Goal: Task Accomplishment & Management: Manage account settings

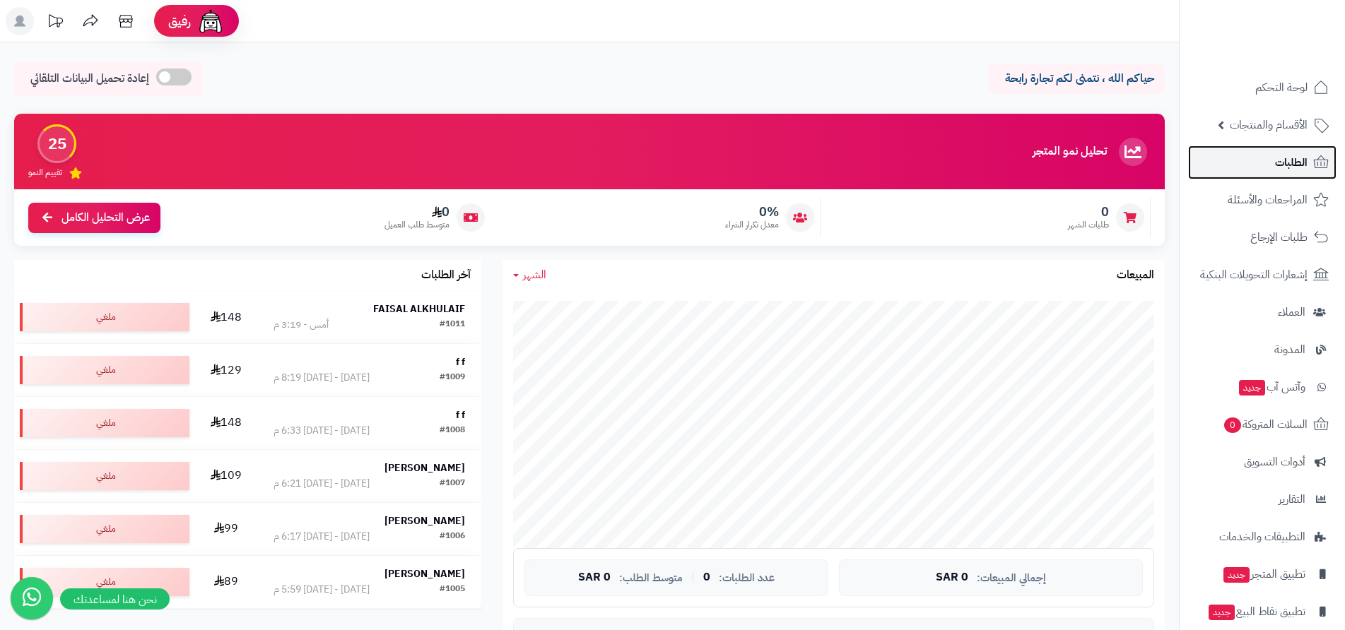
click at [1286, 162] on span "الطلبات" at bounding box center [1291, 163] width 33 height 20
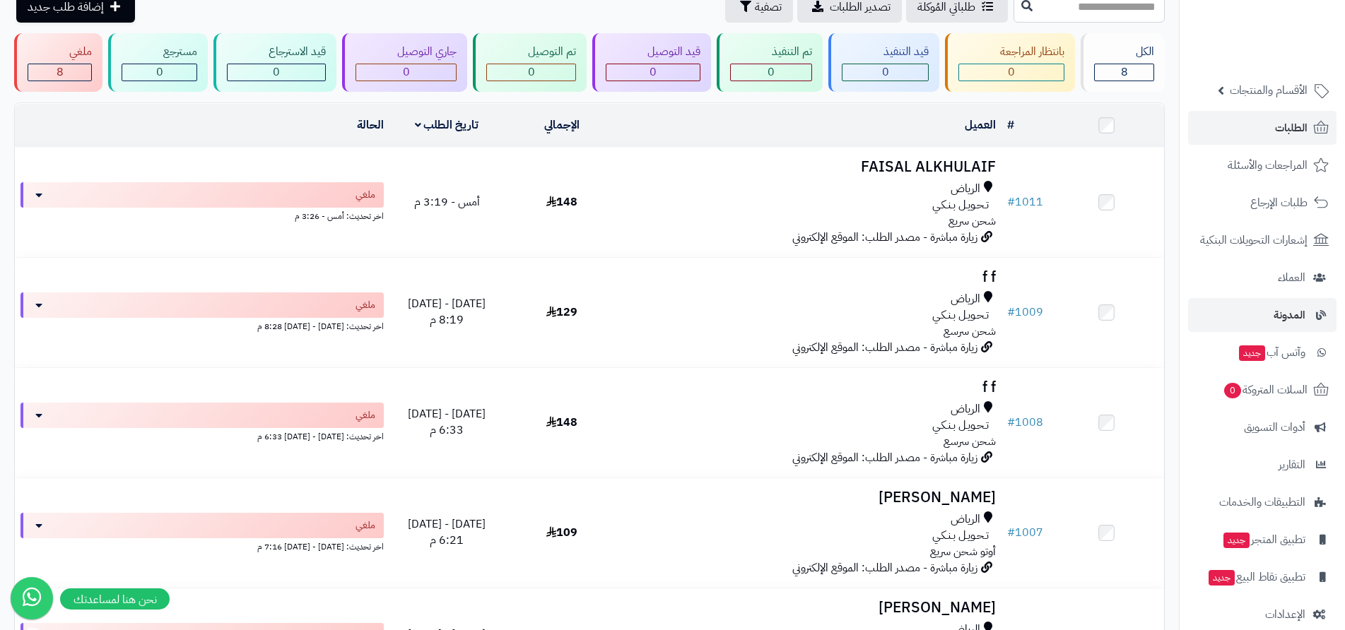
scroll to position [54, 0]
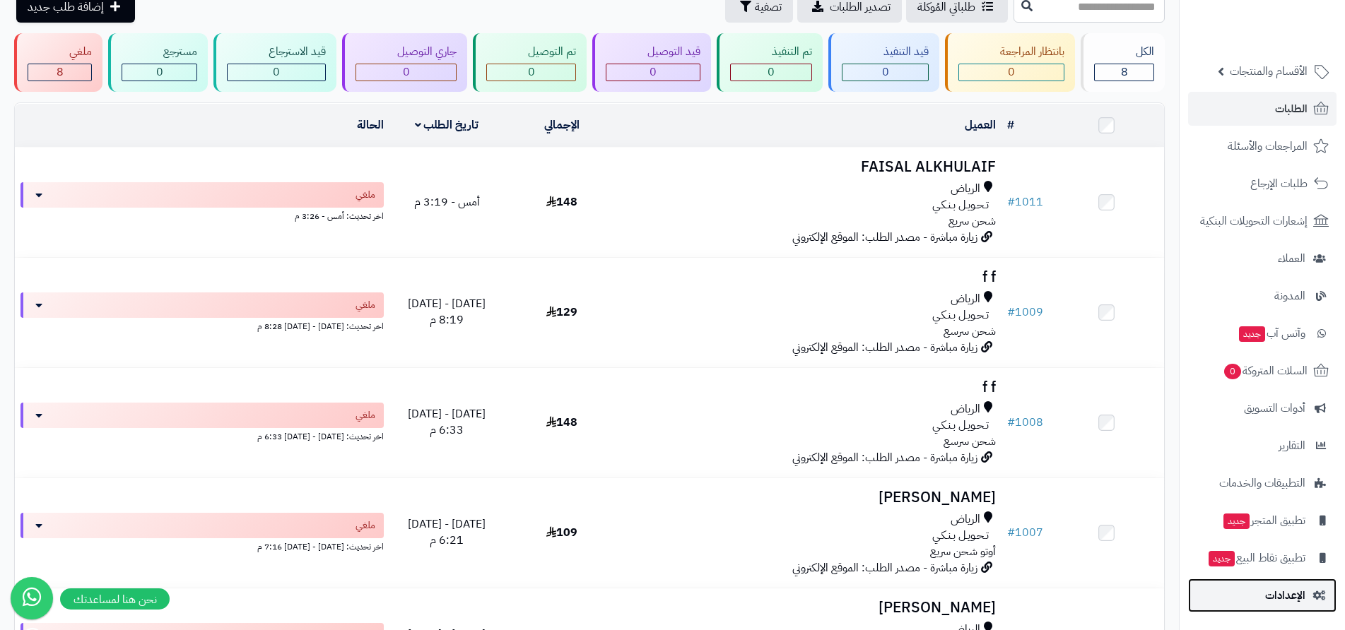
click at [1300, 600] on span "الإعدادات" at bounding box center [1285, 596] width 40 height 20
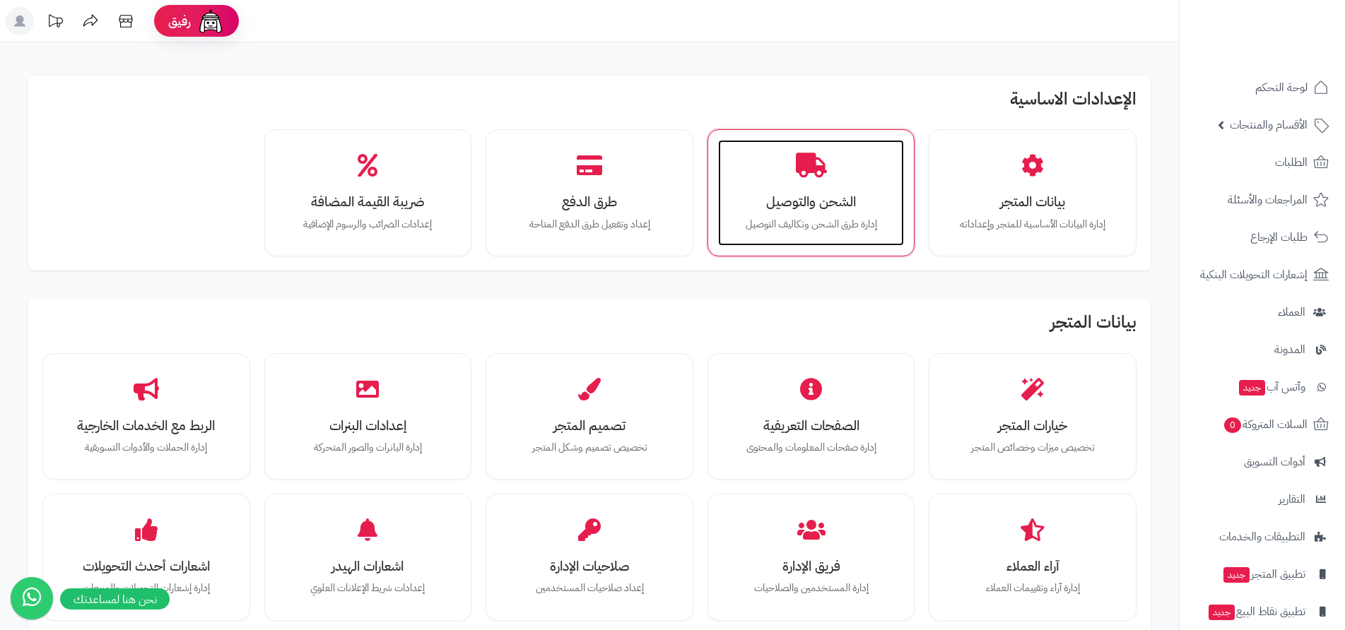
click at [828, 225] on p "إدارة طرق الشحن وتكاليف التوصيل" at bounding box center [811, 225] width 158 height 16
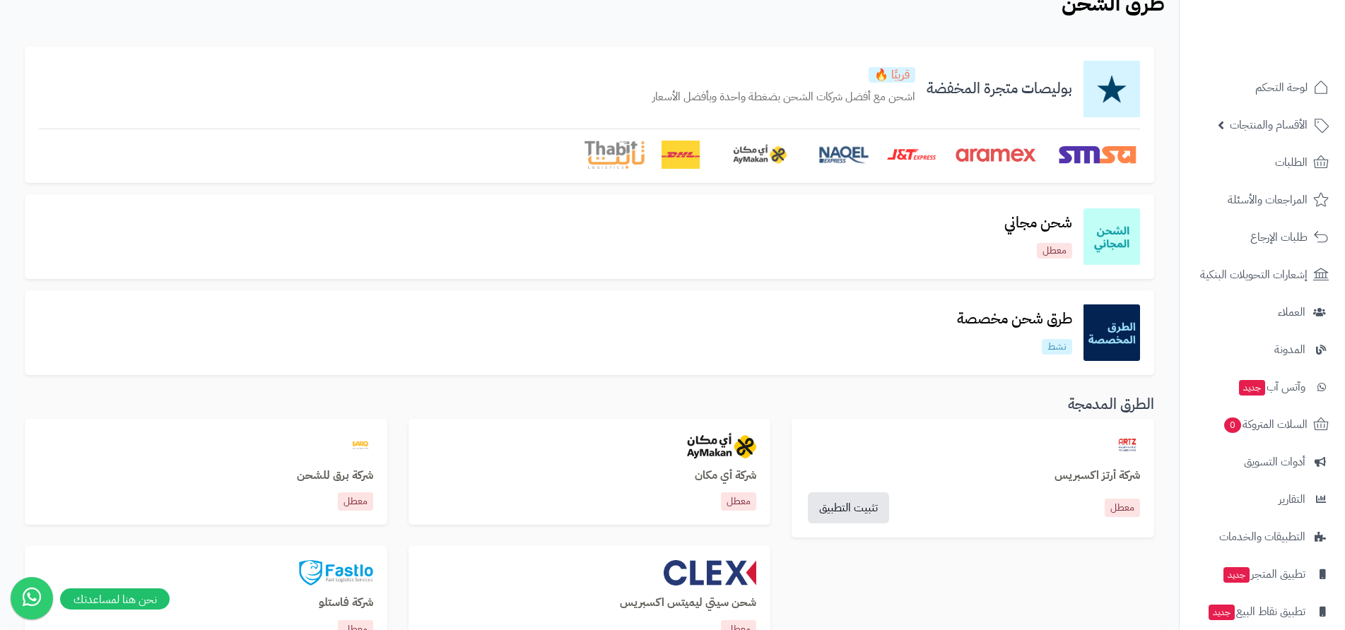
scroll to position [71, 0]
click at [1019, 327] on h3 "طرق شحن مخصصة" at bounding box center [1015, 318] width 138 height 16
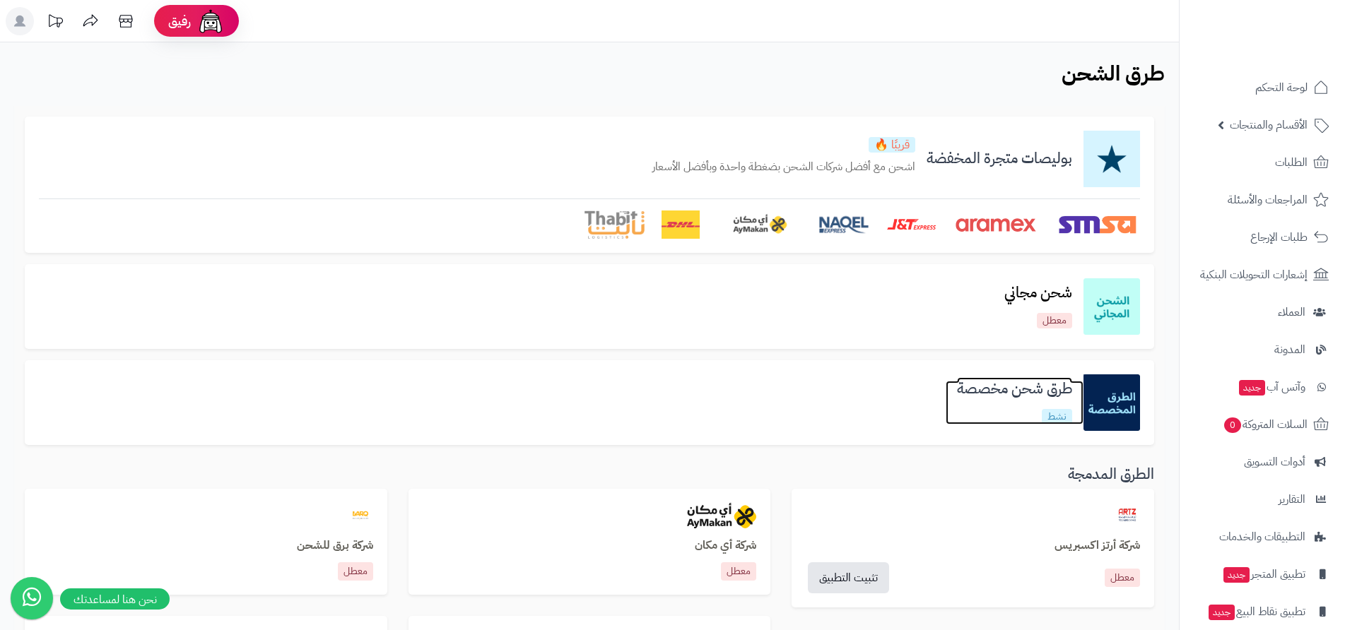
click at [1013, 397] on h3 "طرق شحن مخصصة" at bounding box center [1015, 389] width 138 height 16
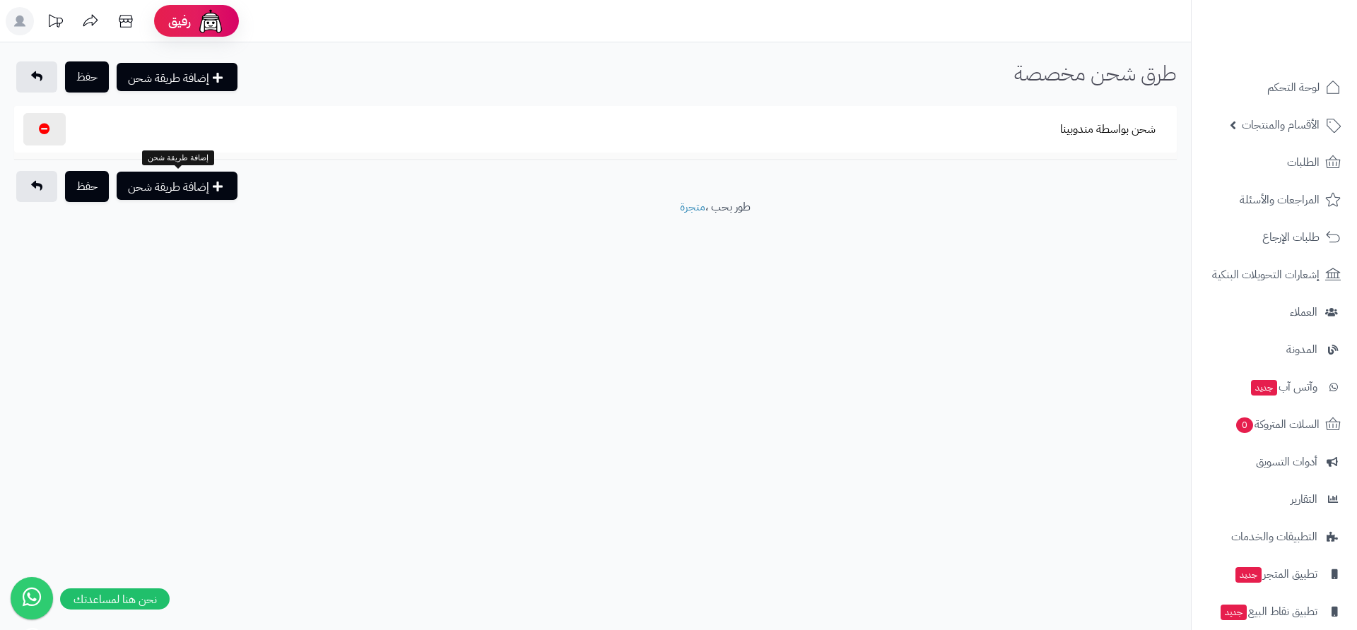
click at [213, 187] on button "إضافة طريقة شحن" at bounding box center [177, 186] width 121 height 28
select select
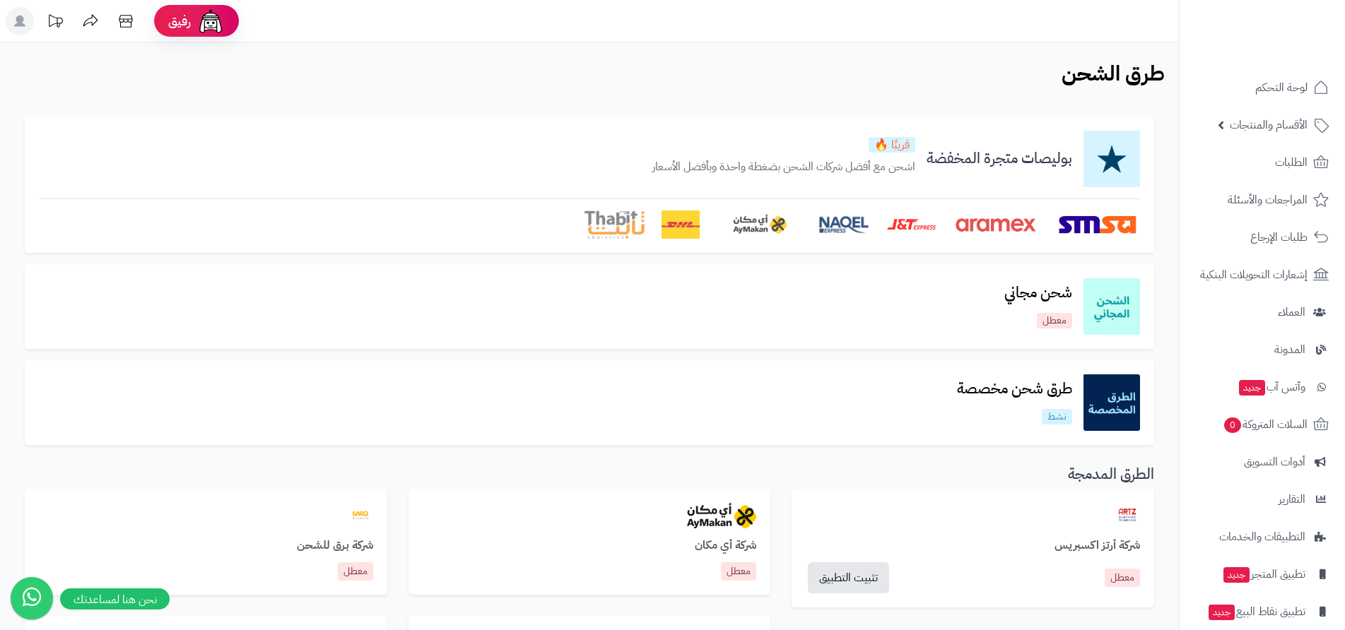
click at [1087, 227] on img at bounding box center [1097, 225] width 85 height 28
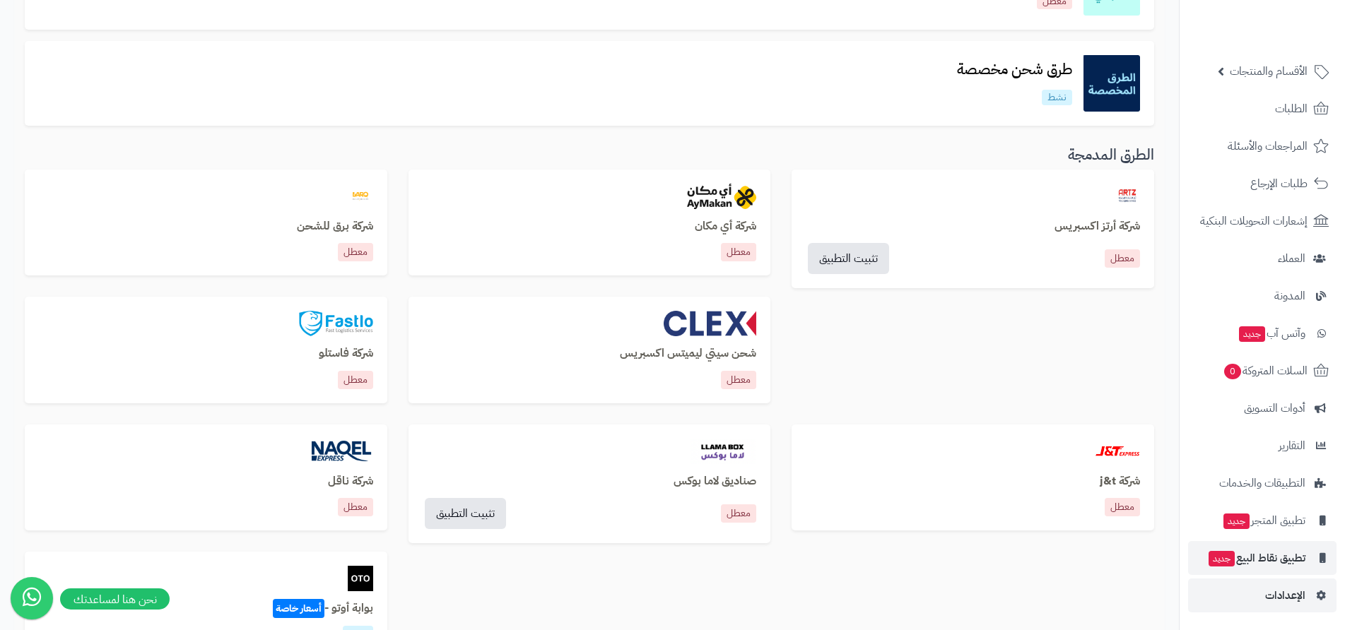
scroll to position [424, 0]
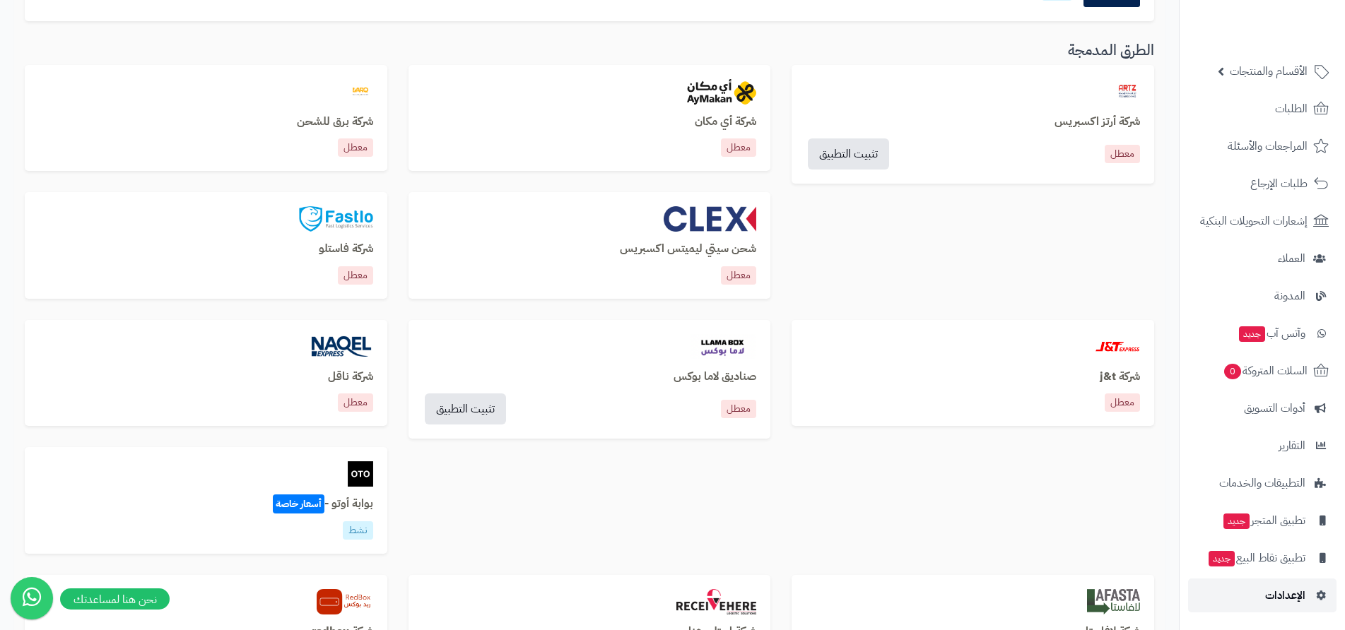
click at [1297, 594] on span "الإعدادات" at bounding box center [1285, 596] width 40 height 20
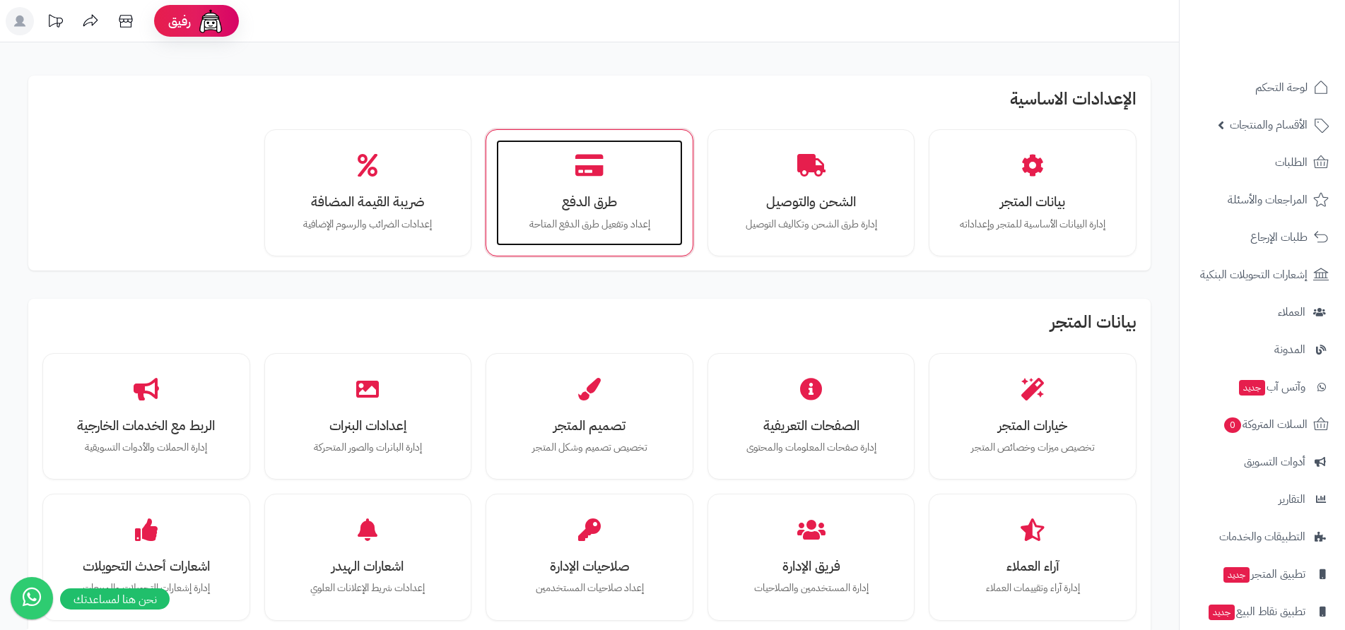
click at [624, 218] on p "إعداد وتفعيل طرق الدفع المتاحة" at bounding box center [589, 225] width 158 height 16
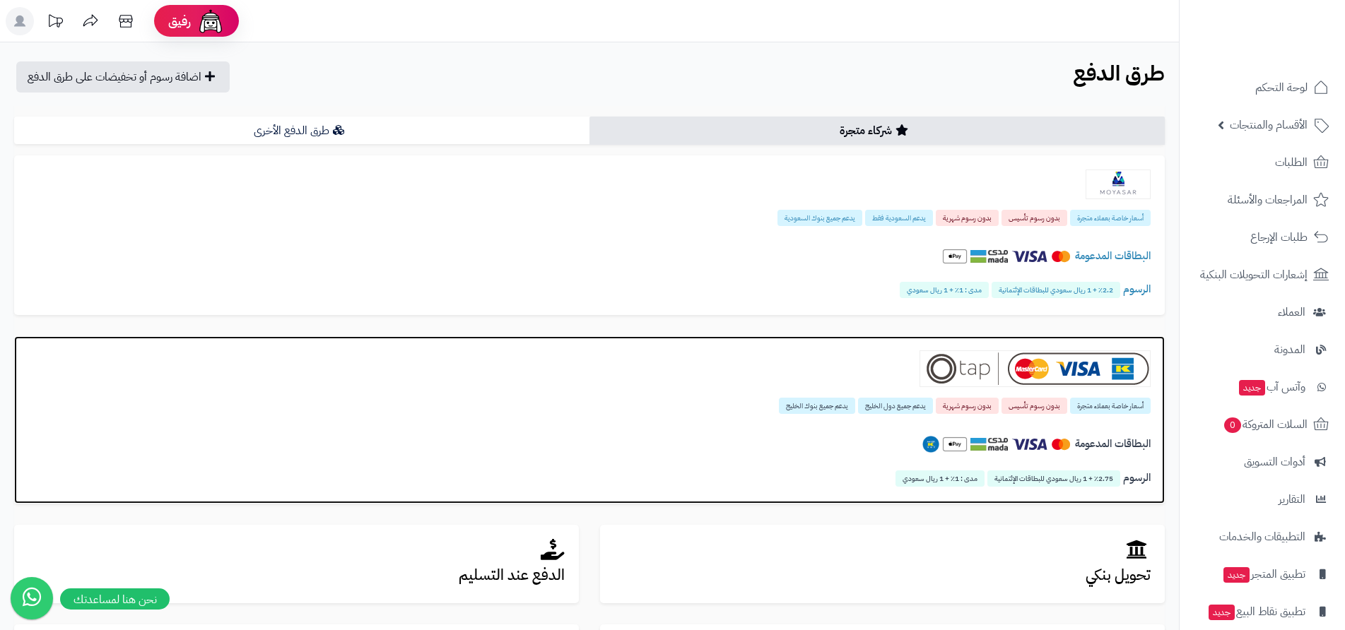
click at [1107, 406] on span "أسعار خاصة بعملاء متجرة" at bounding box center [1110, 406] width 81 height 16
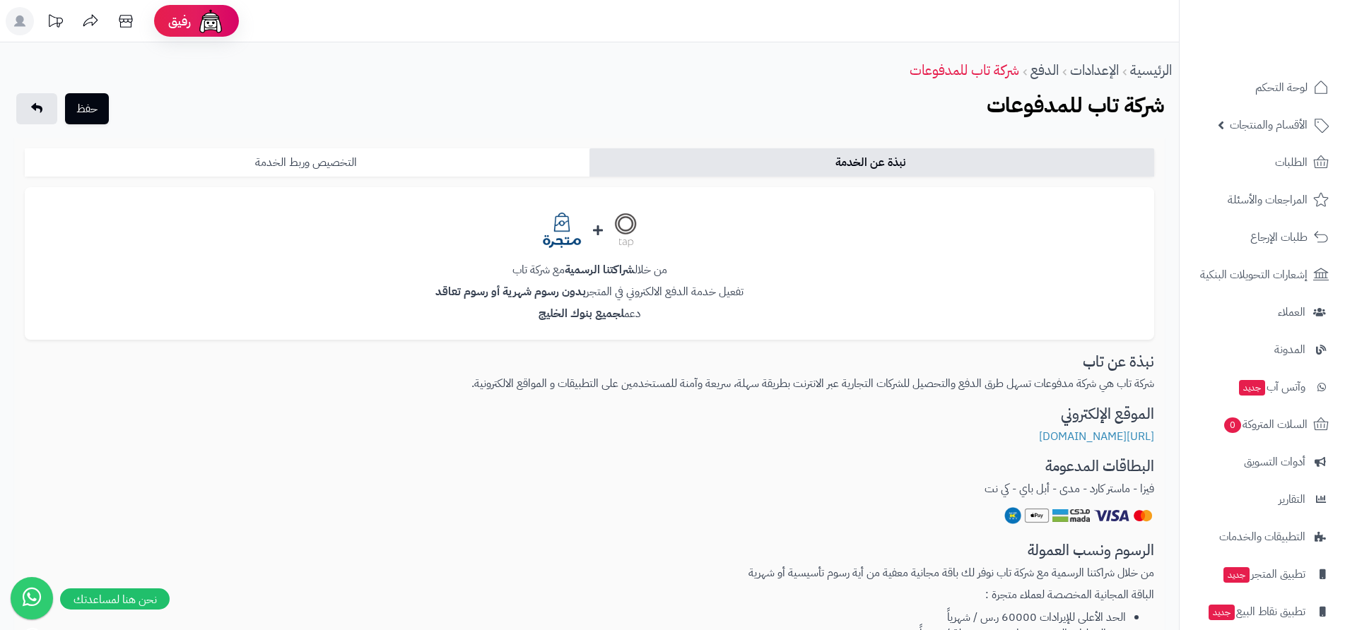
click at [342, 163] on link "التخصيص وربط الخدمة" at bounding box center [307, 162] width 565 height 28
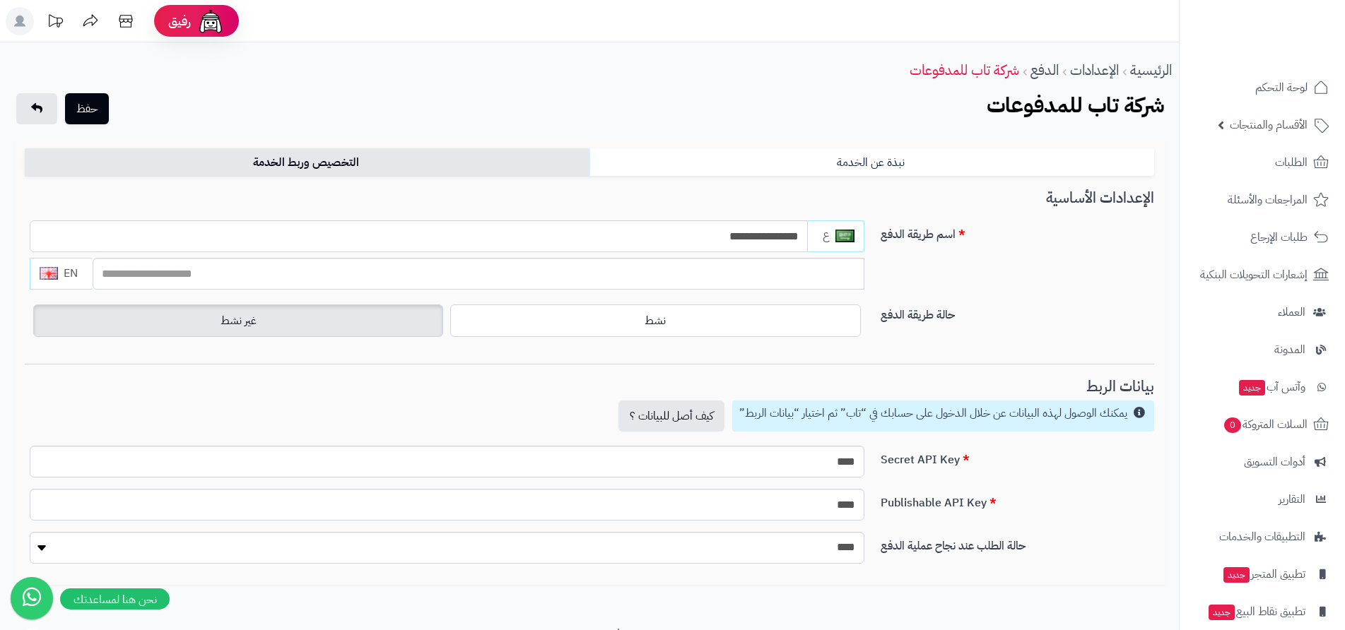
click at [703, 239] on input "**********" at bounding box center [419, 237] width 778 height 32
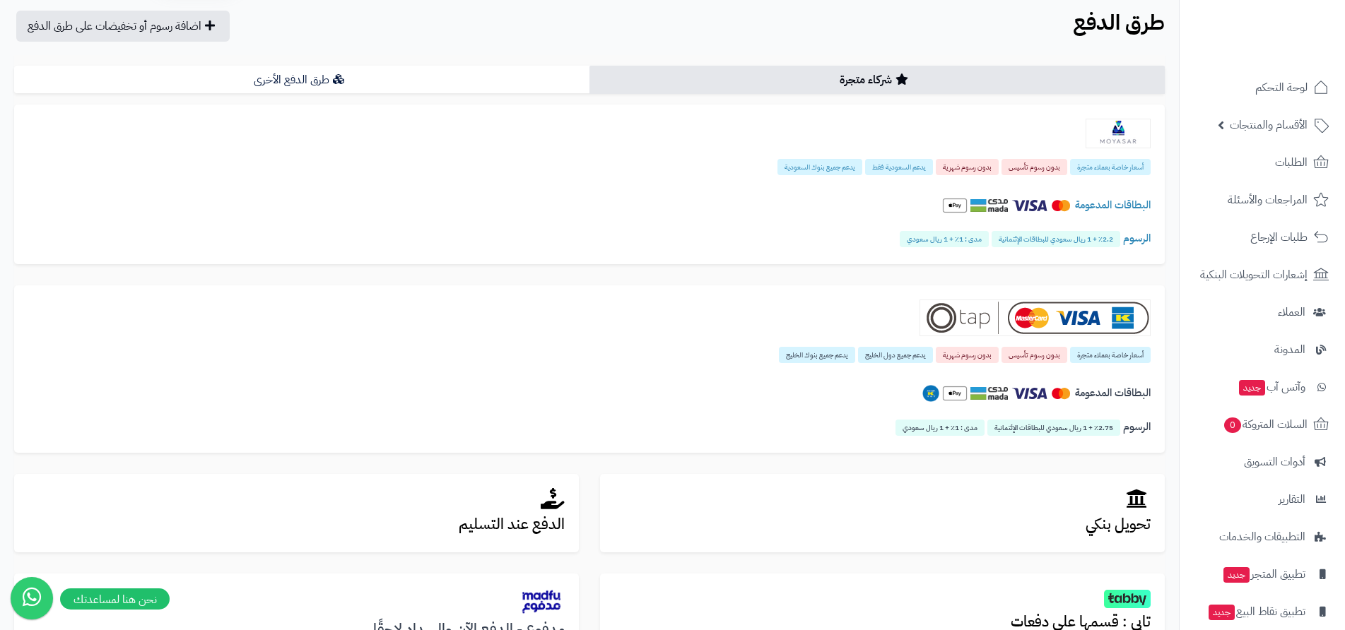
scroll to position [38, 0]
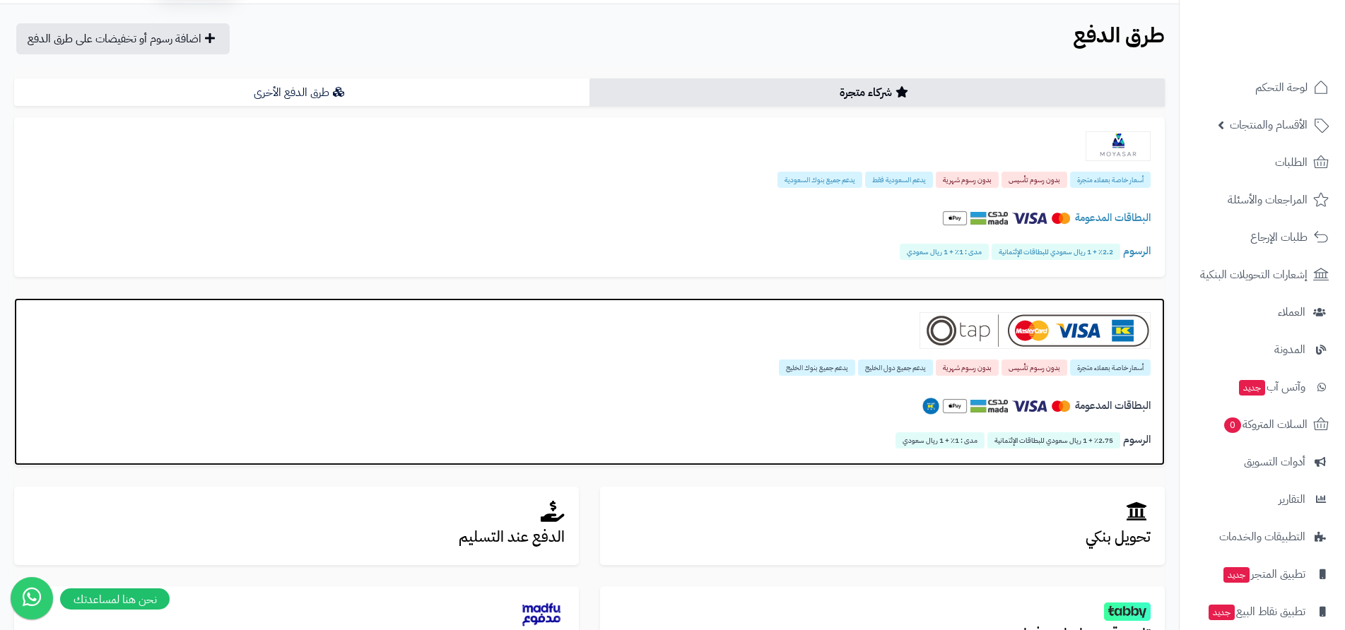
click at [1096, 368] on span "أسعار خاصة بعملاء متجرة" at bounding box center [1110, 368] width 81 height 16
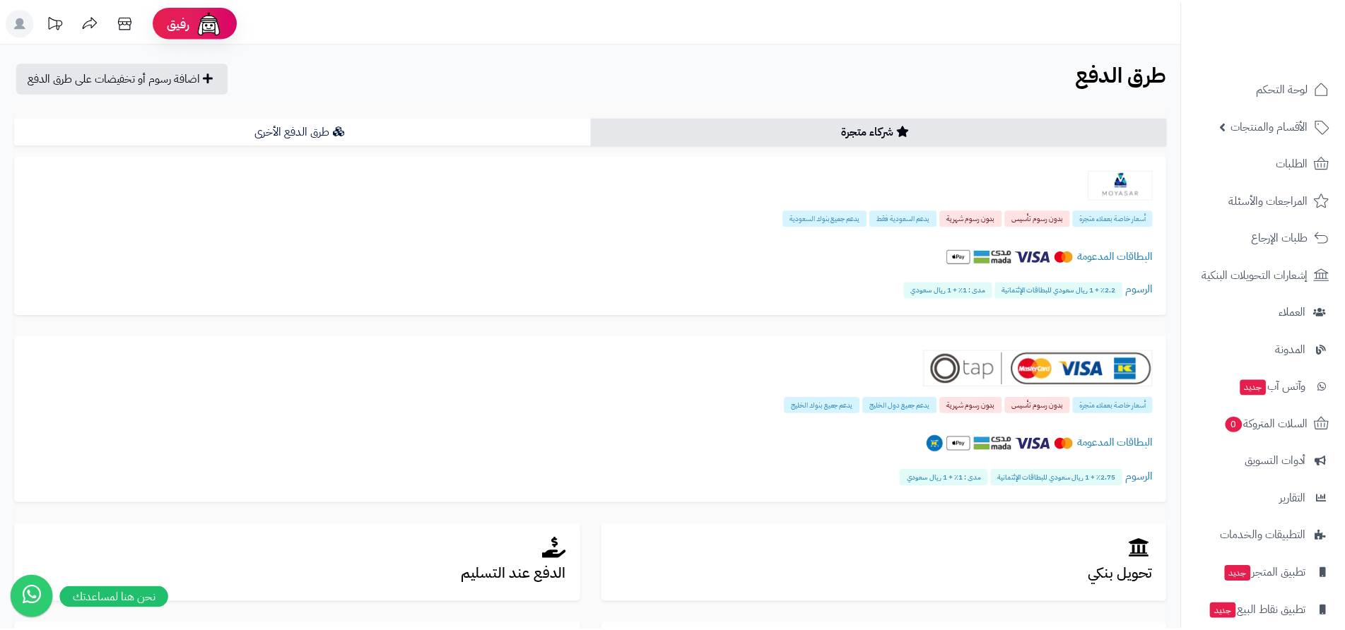
scroll to position [38, 0]
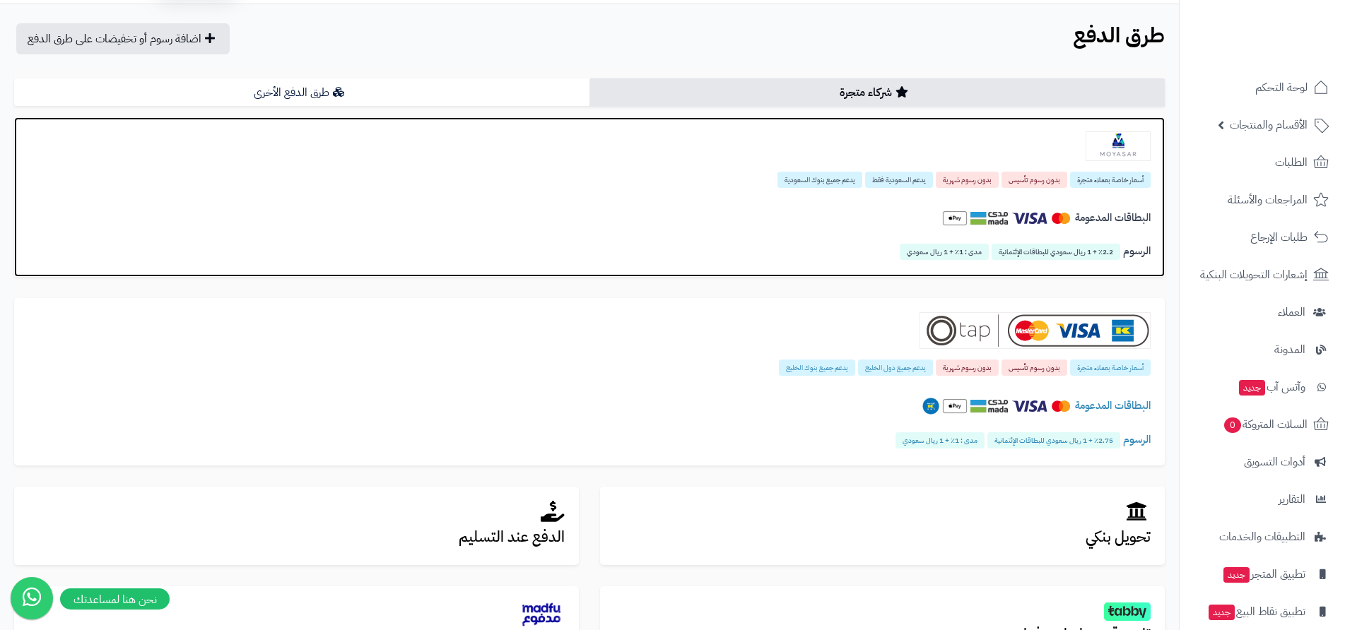
click at [950, 220] on img at bounding box center [954, 218] width 25 height 25
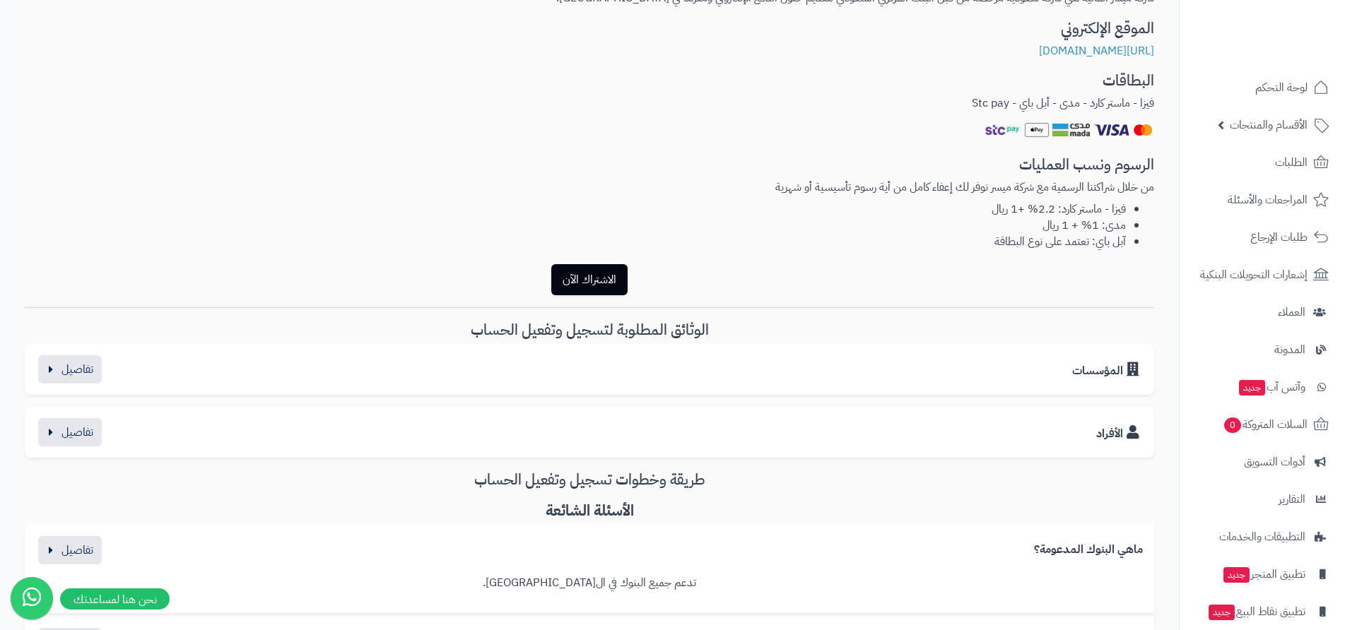
scroll to position [424, 0]
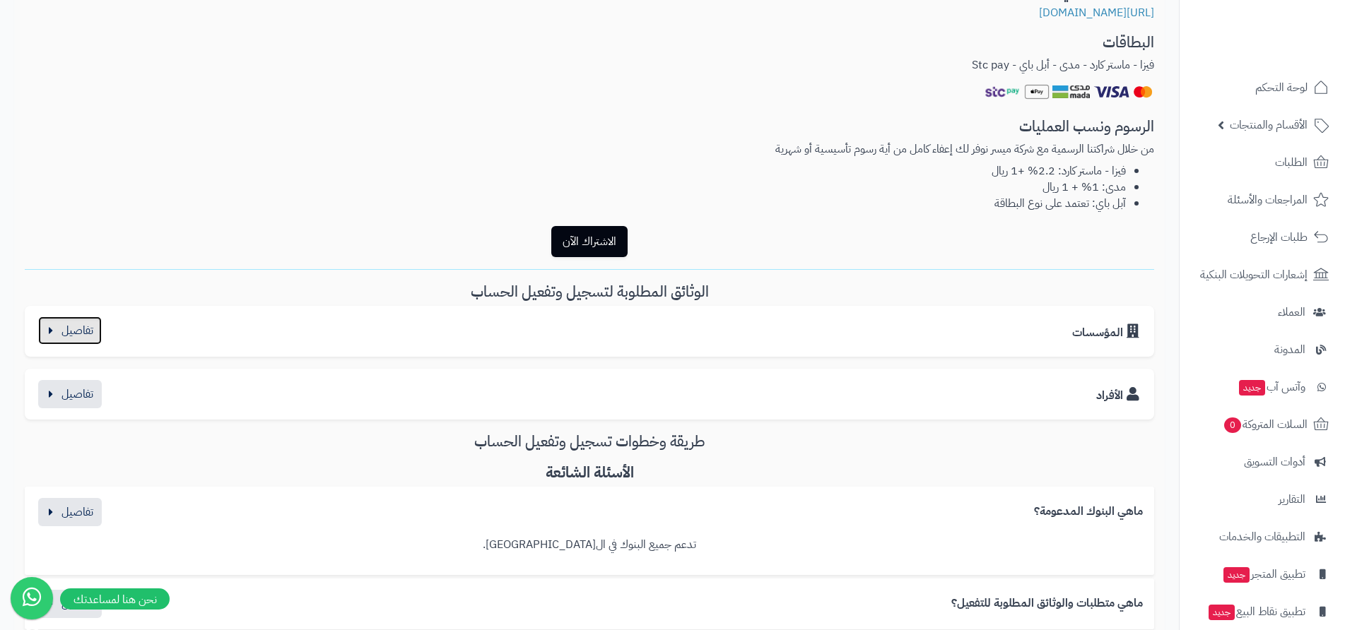
click at [51, 332] on button "button" at bounding box center [70, 331] width 64 height 28
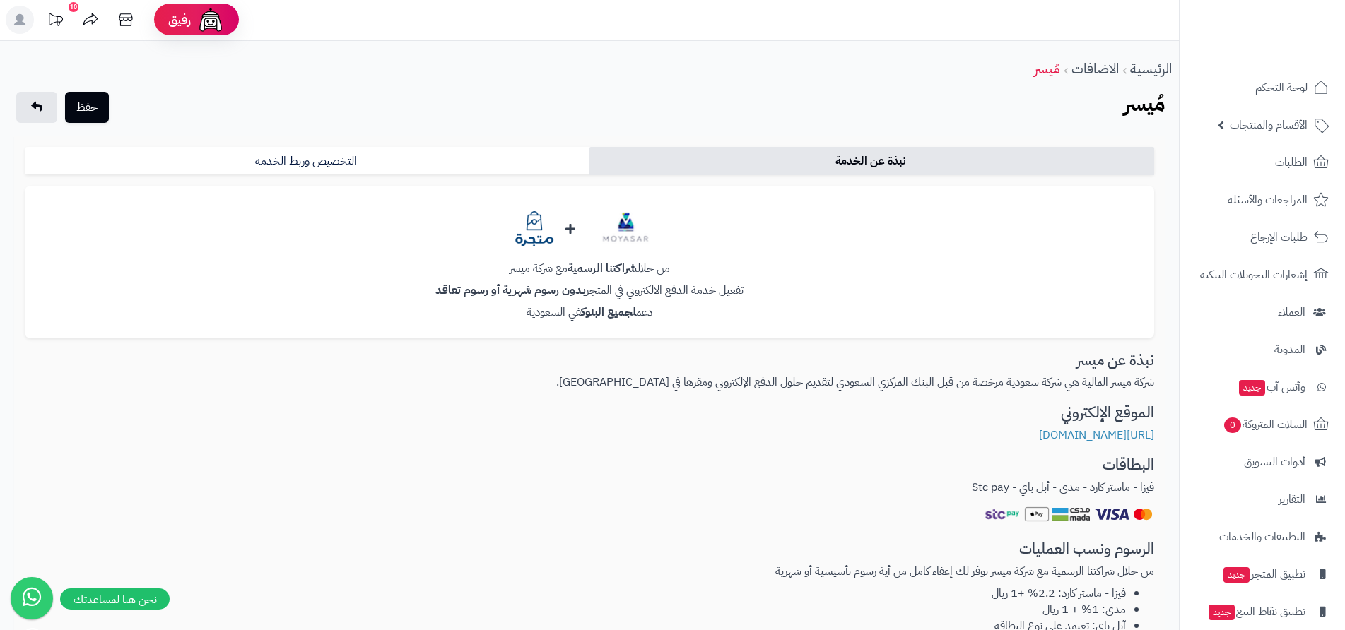
scroll to position [0, 0]
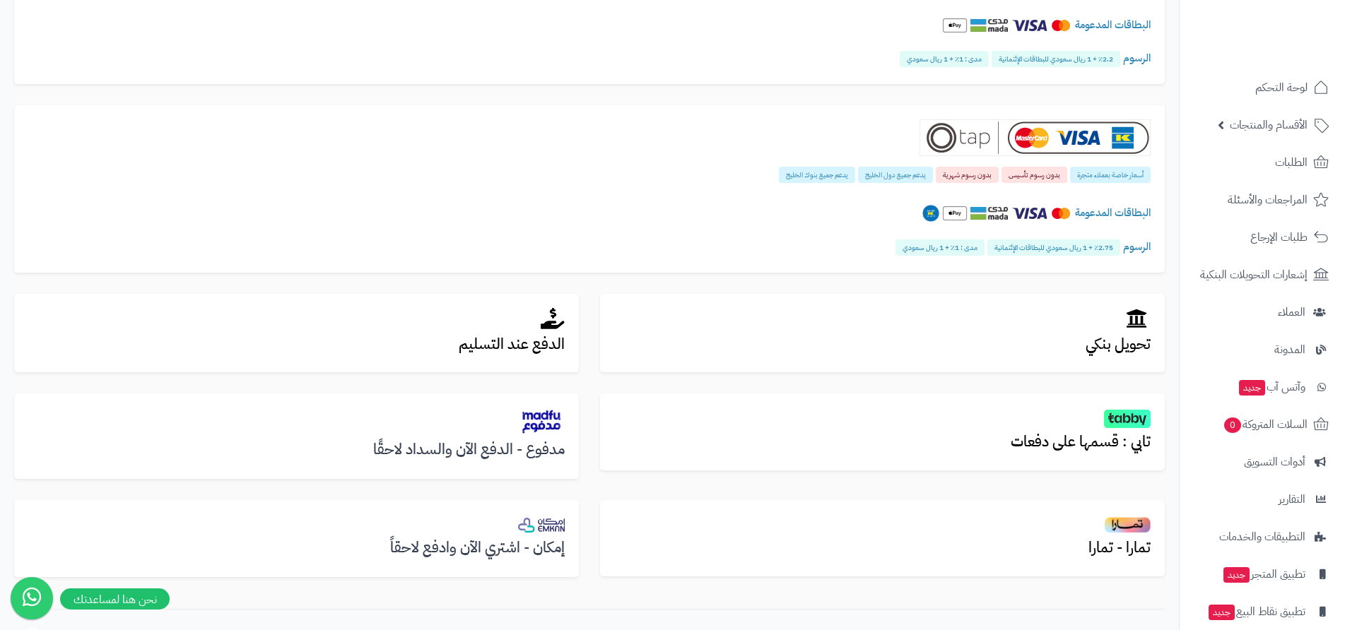
scroll to position [250, 0]
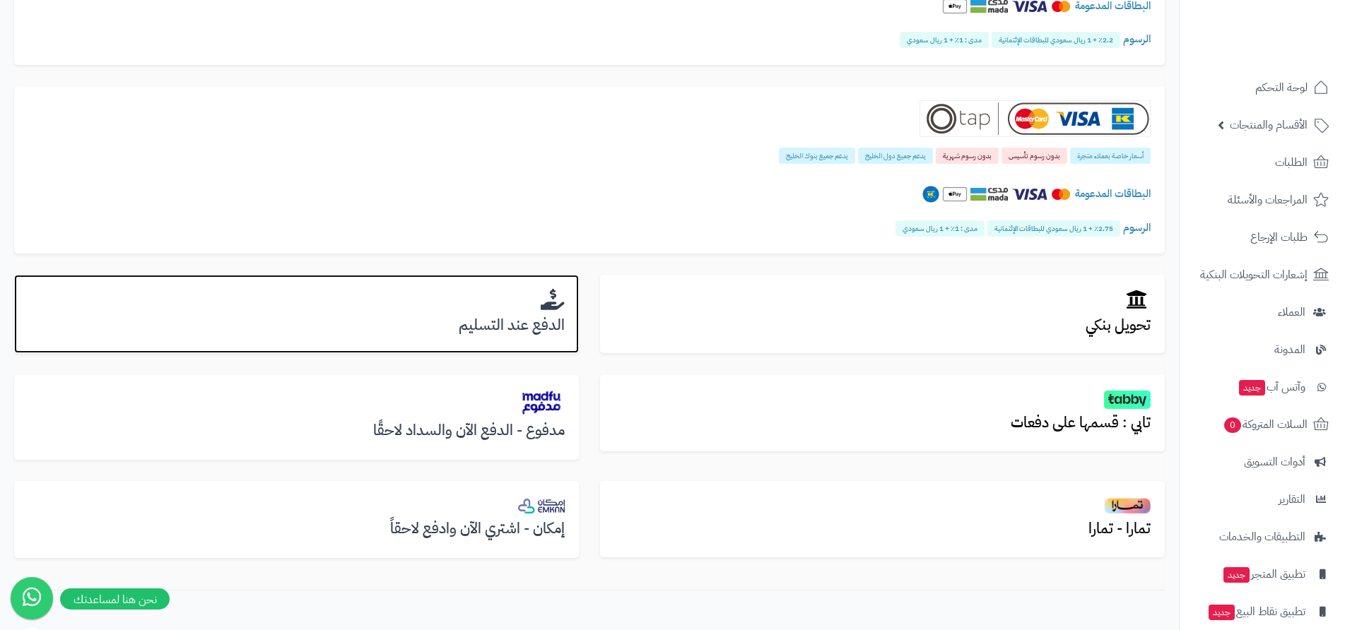
click at [534, 327] on h3 "الدفع عند التسليم" at bounding box center [296, 325] width 536 height 16
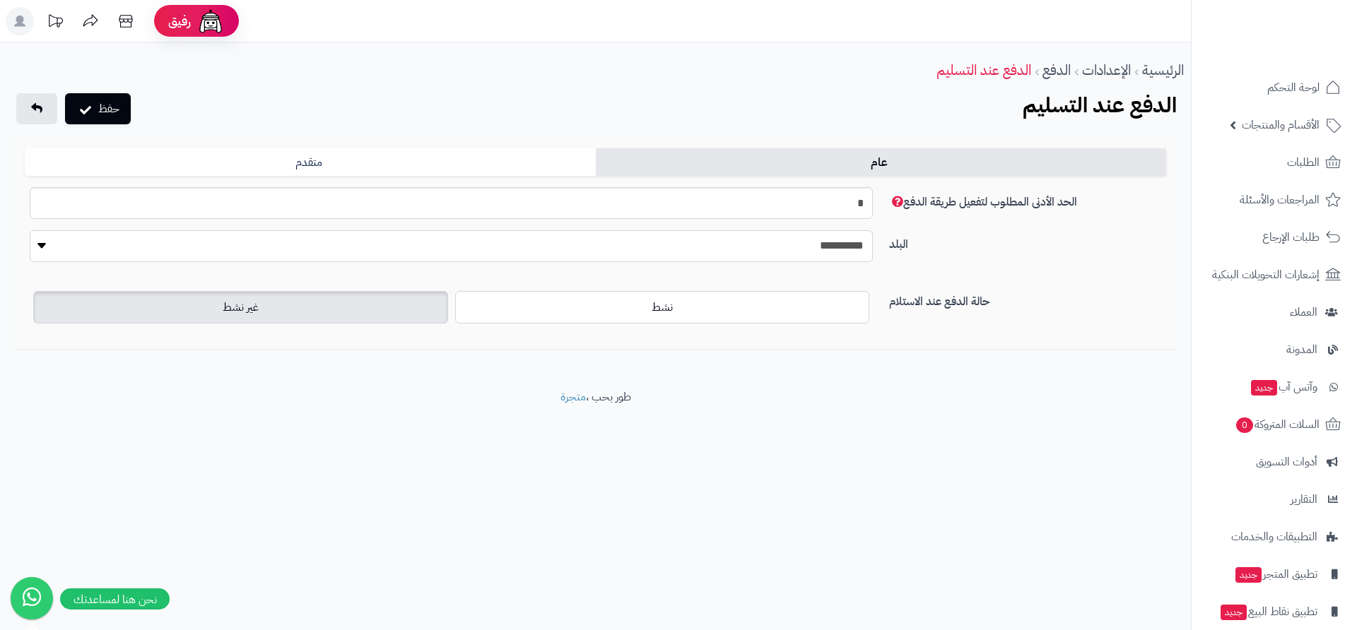
click at [749, 247] on select "**********" at bounding box center [451, 246] width 843 height 32
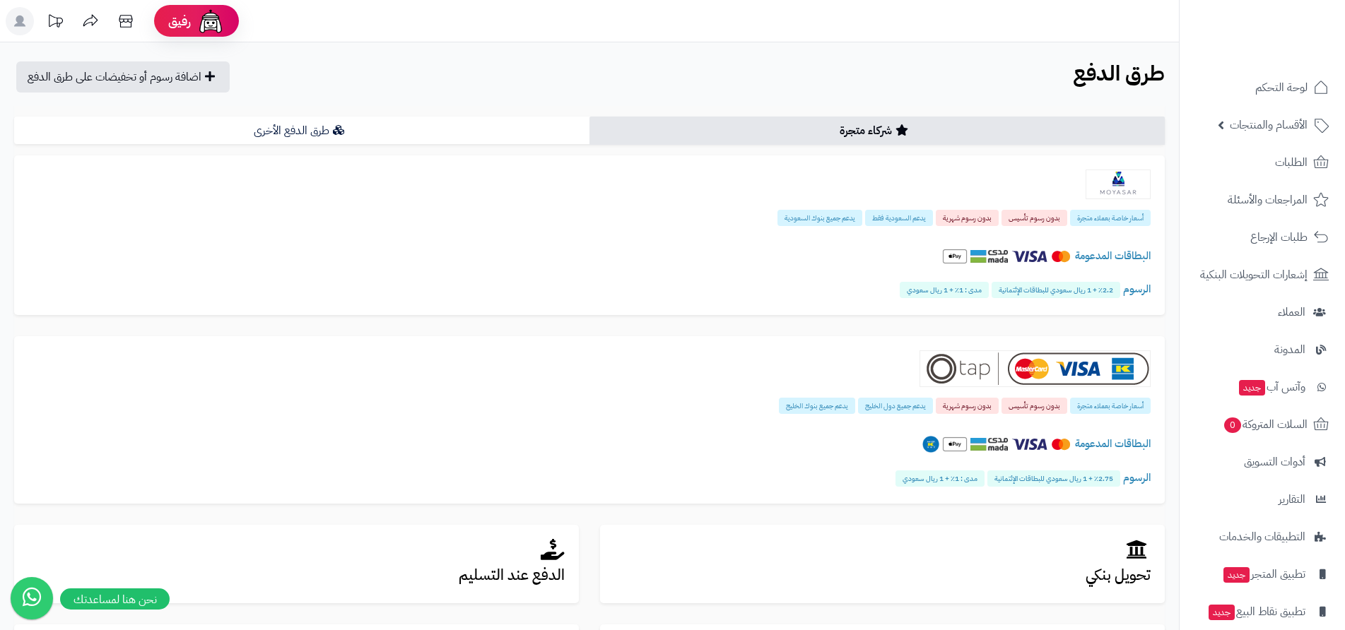
scroll to position [250, 0]
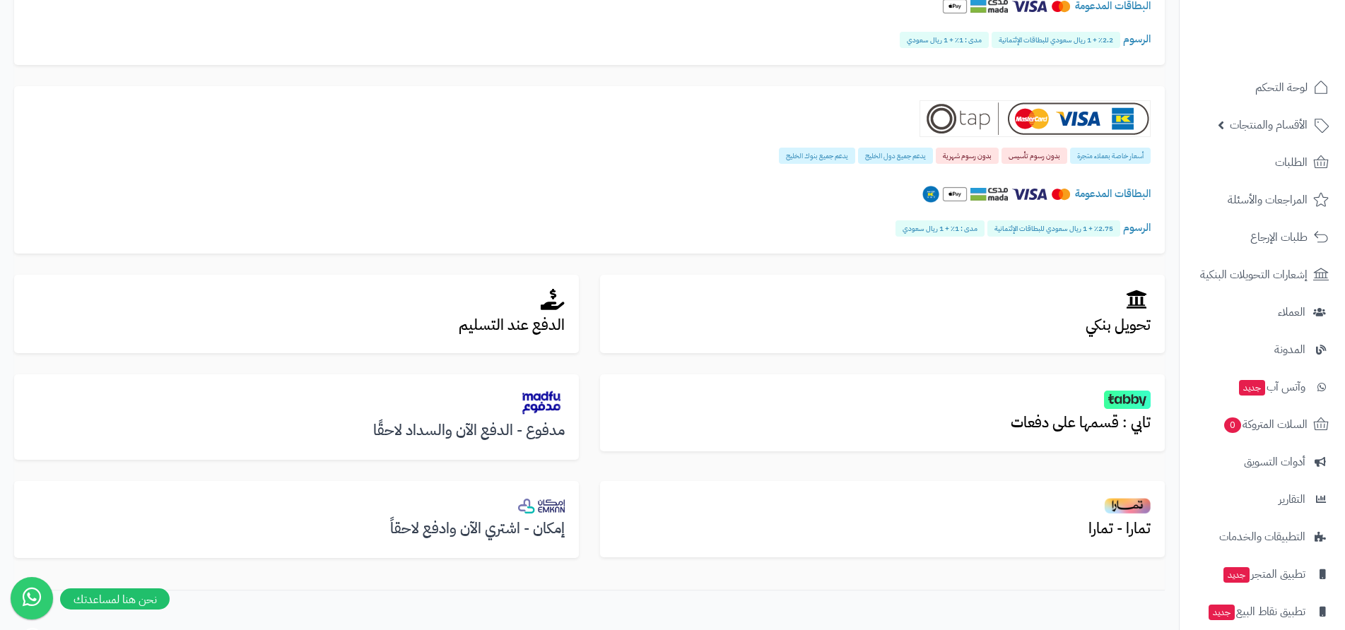
click at [516, 532] on h3 "إمكان - اشتري الآن وادفع لاحقاً" at bounding box center [296, 529] width 536 height 16
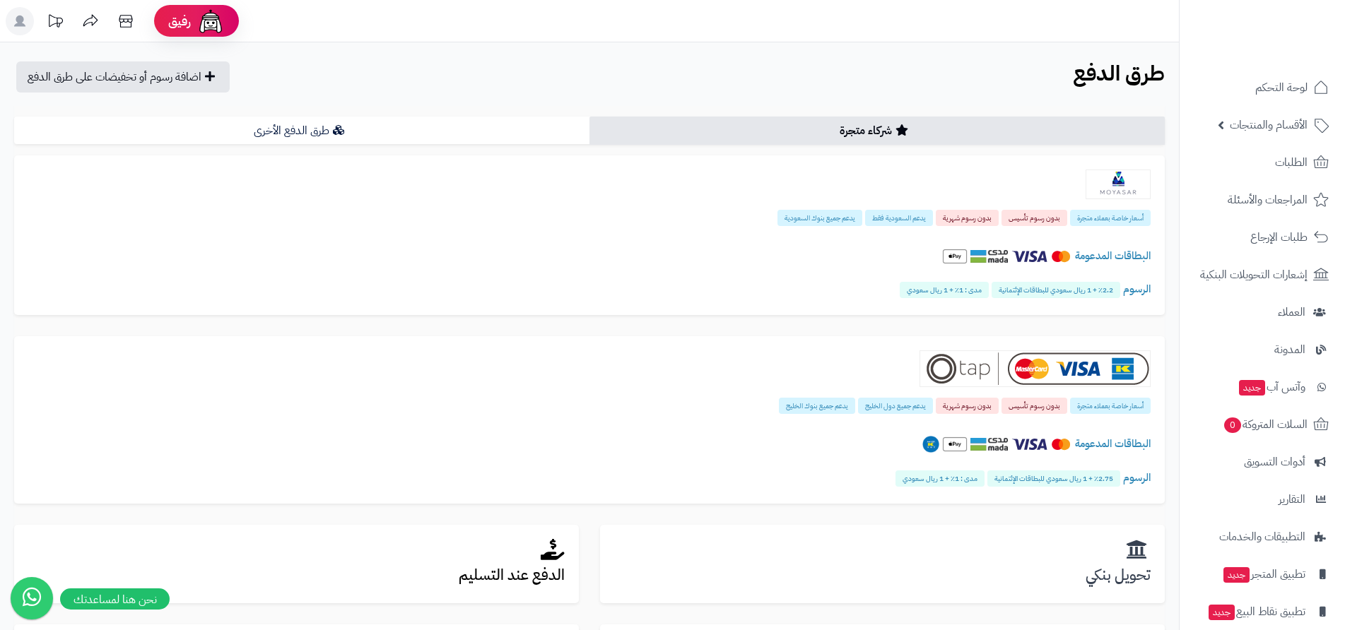
scroll to position [250, 0]
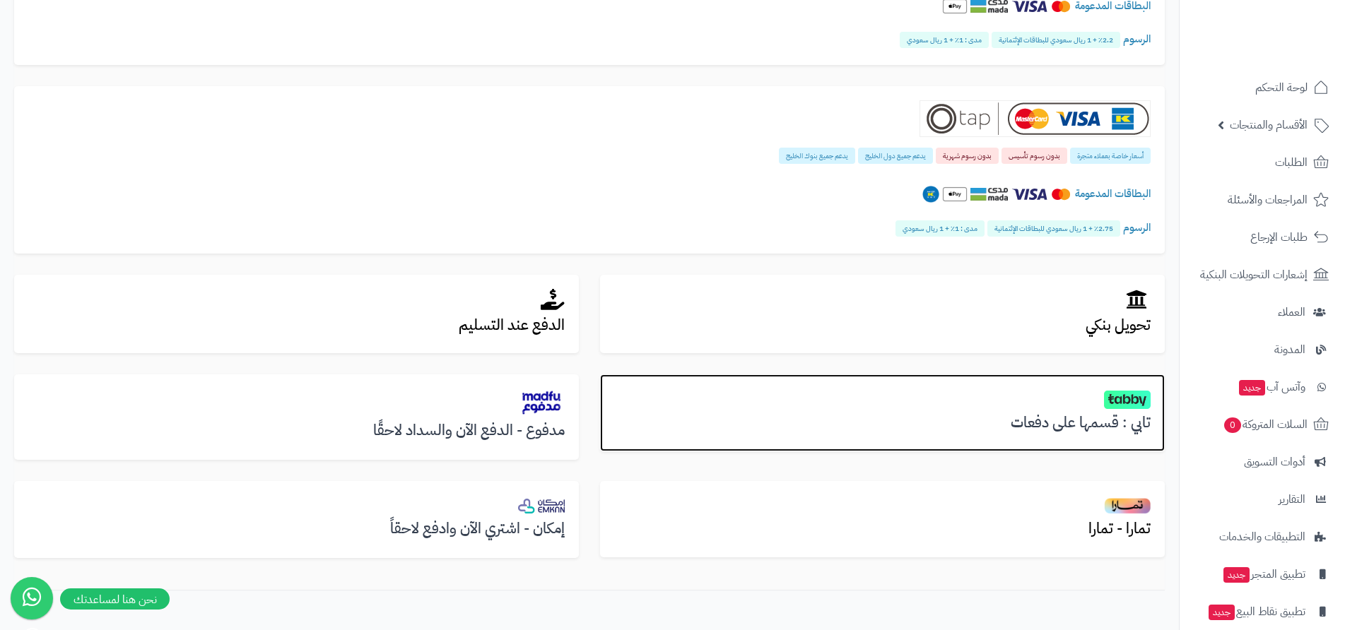
click at [1029, 421] on h3 "تابي : قسمها على دفعات" at bounding box center [882, 423] width 536 height 16
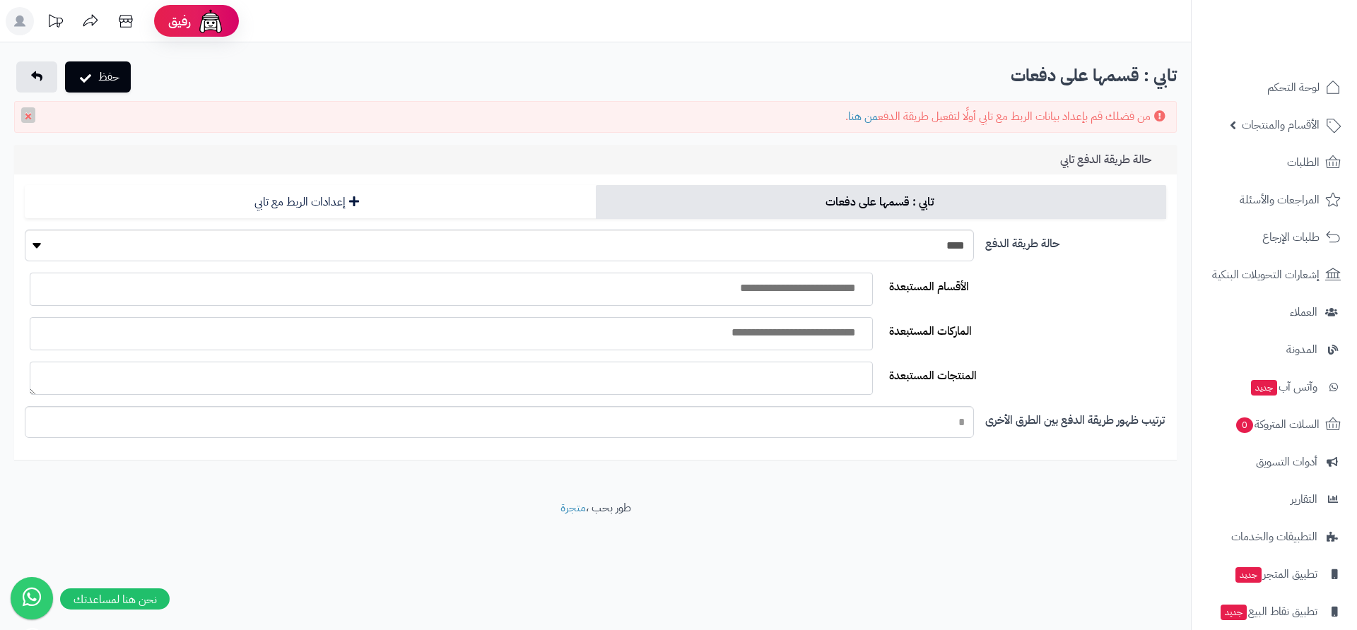
select select
click at [898, 253] on select "**** ****" at bounding box center [499, 246] width 949 height 32
select select "*"
click at [25, 230] on select "**** ****" at bounding box center [499, 246] width 949 height 32
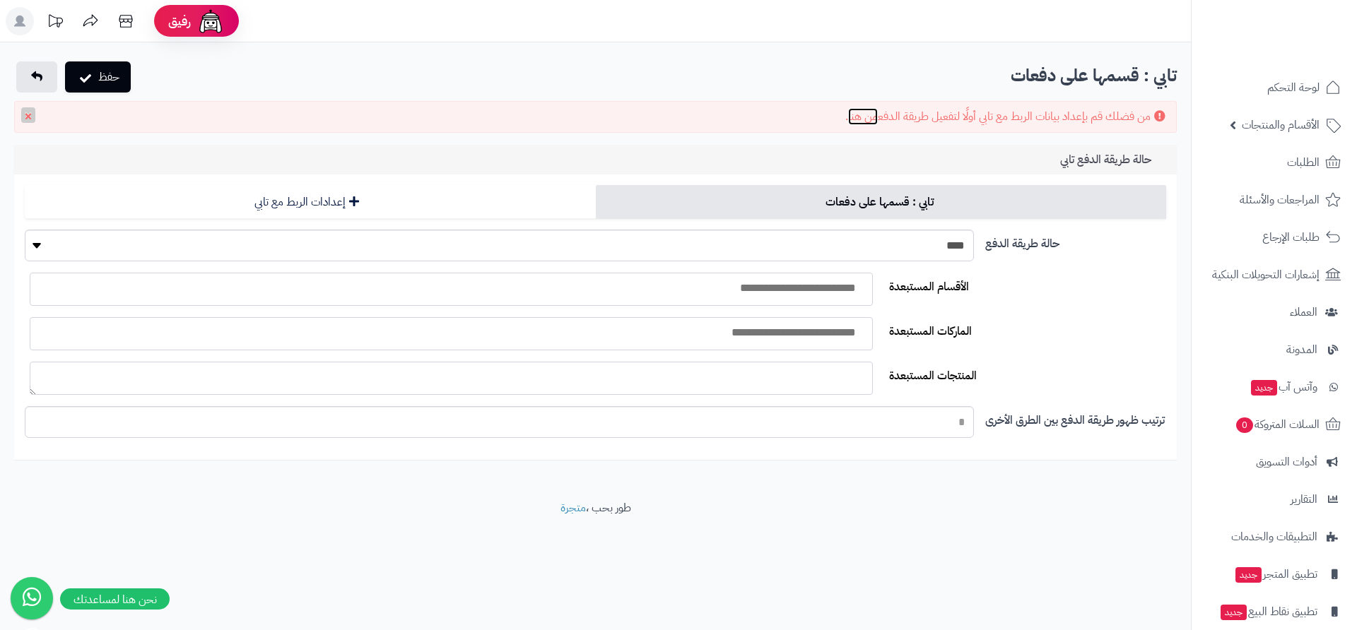
click at [856, 119] on link "من هنا" at bounding box center [863, 116] width 30 height 17
select select "*"
select select
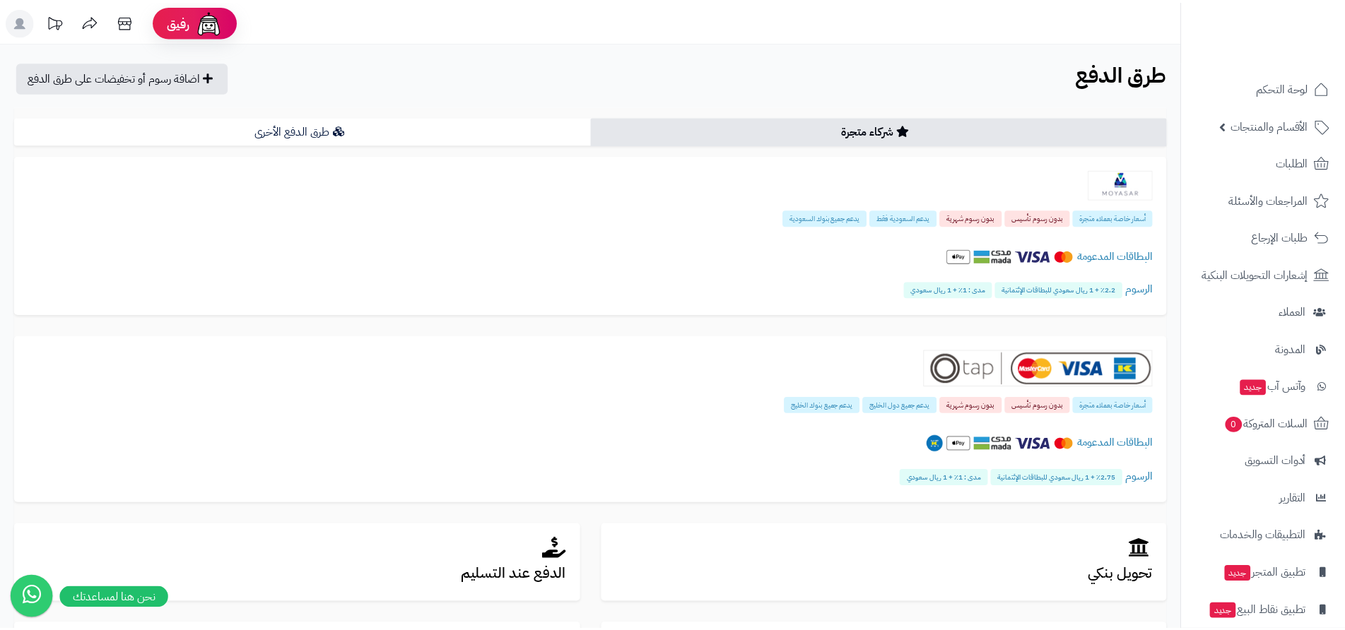
scroll to position [250, 0]
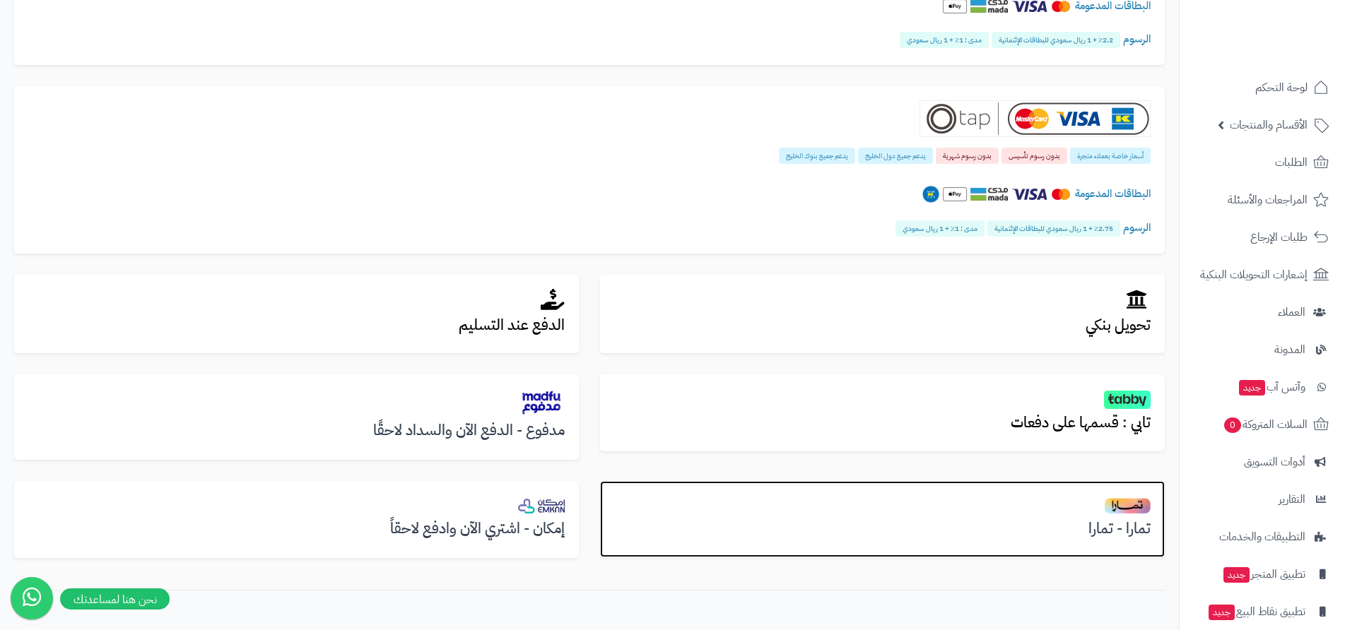
click at [1013, 512] on h2 at bounding box center [882, 505] width 536 height 20
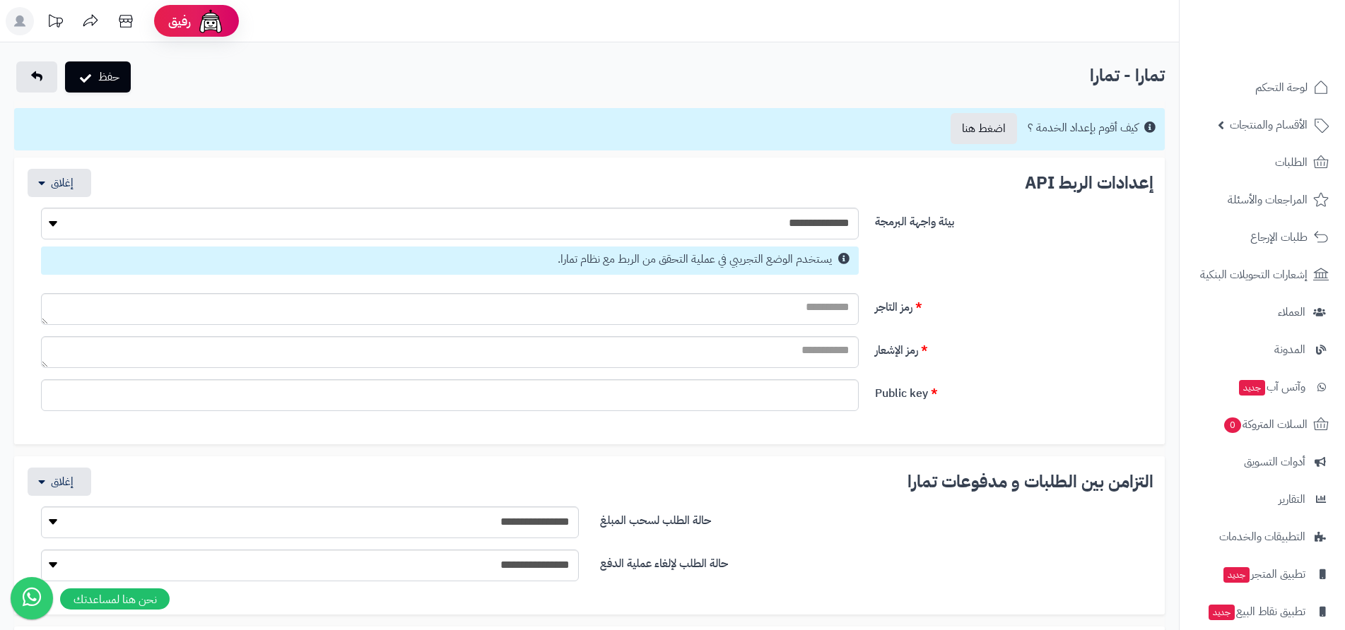
select select
click at [697, 230] on select "**********" at bounding box center [450, 224] width 818 height 32
click at [41, 208] on select "**********" at bounding box center [450, 224] width 818 height 32
click at [529, 231] on select "**********" at bounding box center [450, 224] width 818 height 32
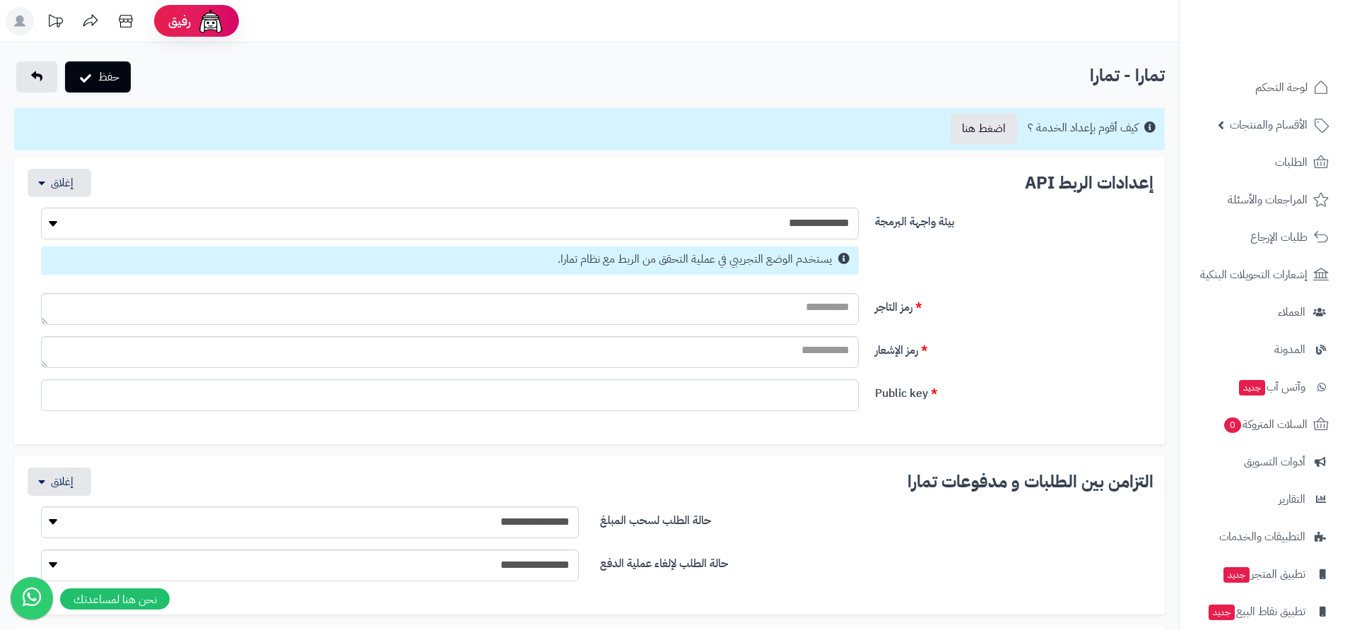
select select "*"
click at [41, 208] on select "**********" at bounding box center [450, 224] width 818 height 32
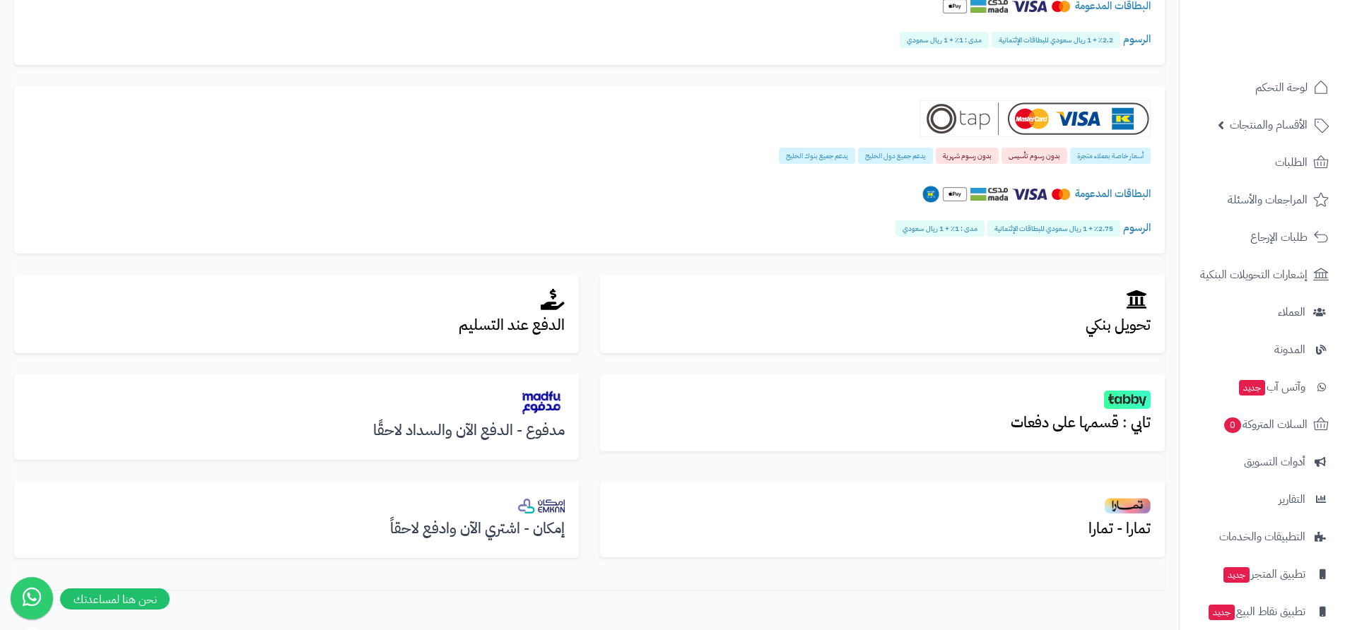
scroll to position [250, 0]
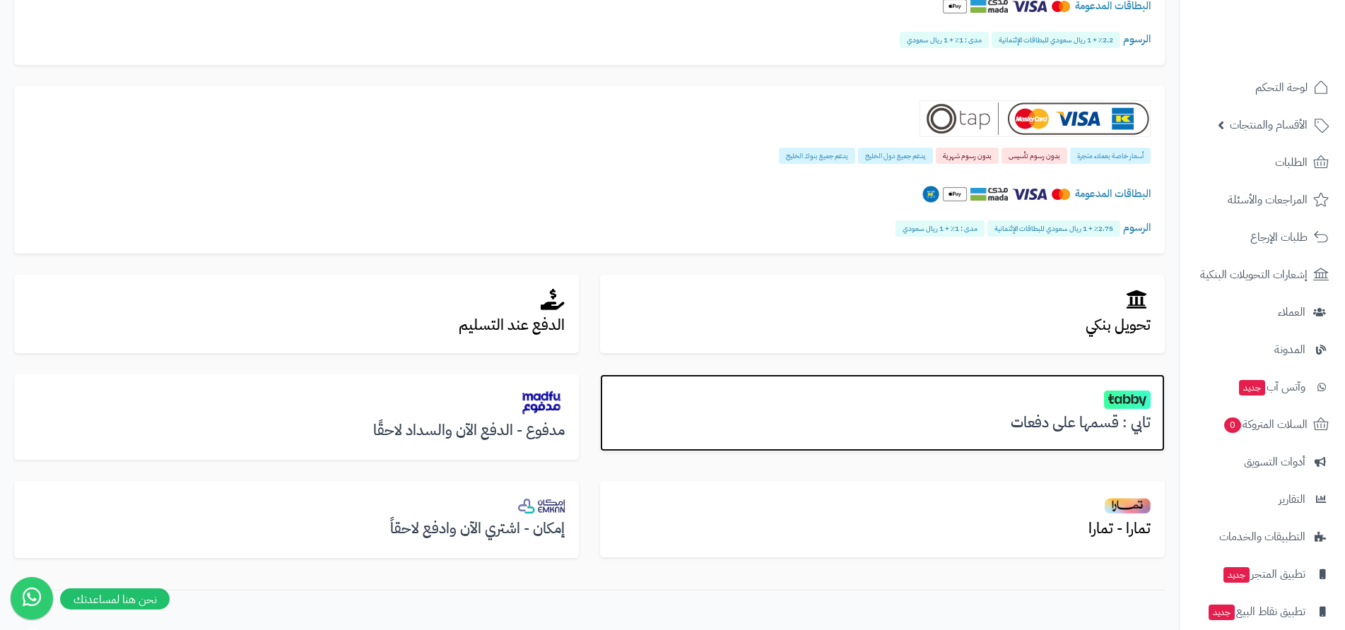
click at [997, 418] on h3 "تابي : قسمها على دفعات" at bounding box center [882, 423] width 536 height 16
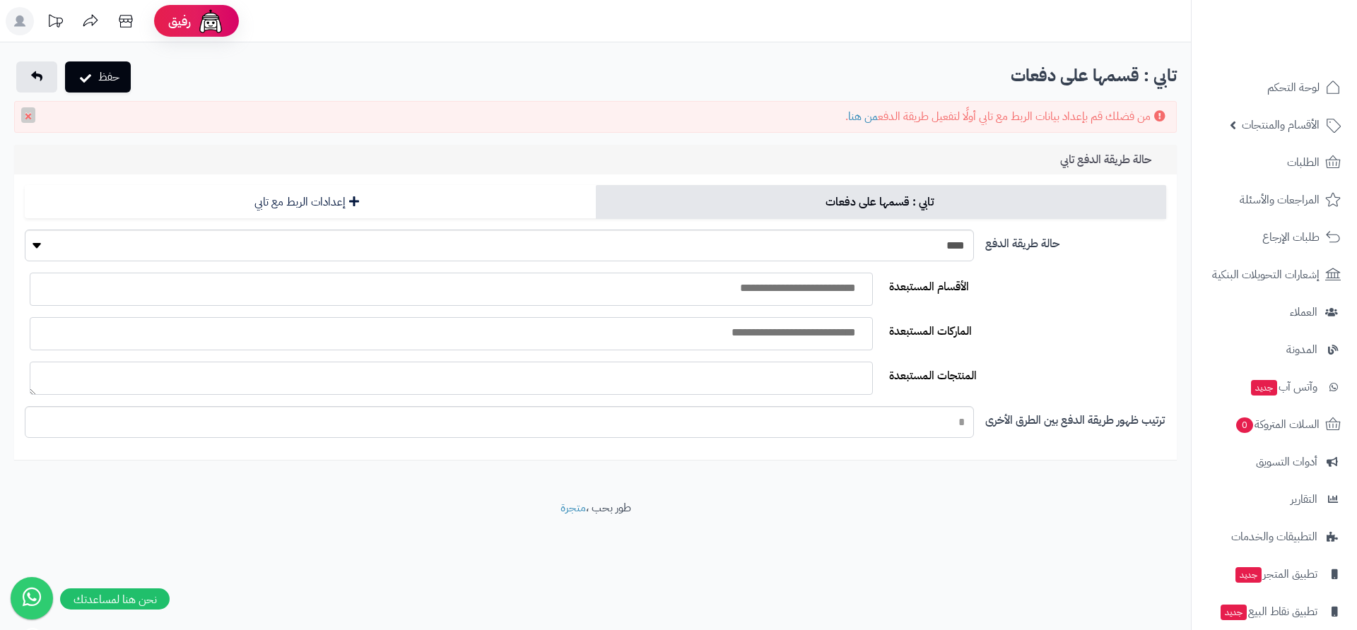
select select
click at [833, 247] on select "**** ****" at bounding box center [499, 246] width 949 height 32
select select "*"
click at [25, 230] on select "**** ****" at bounding box center [499, 246] width 949 height 32
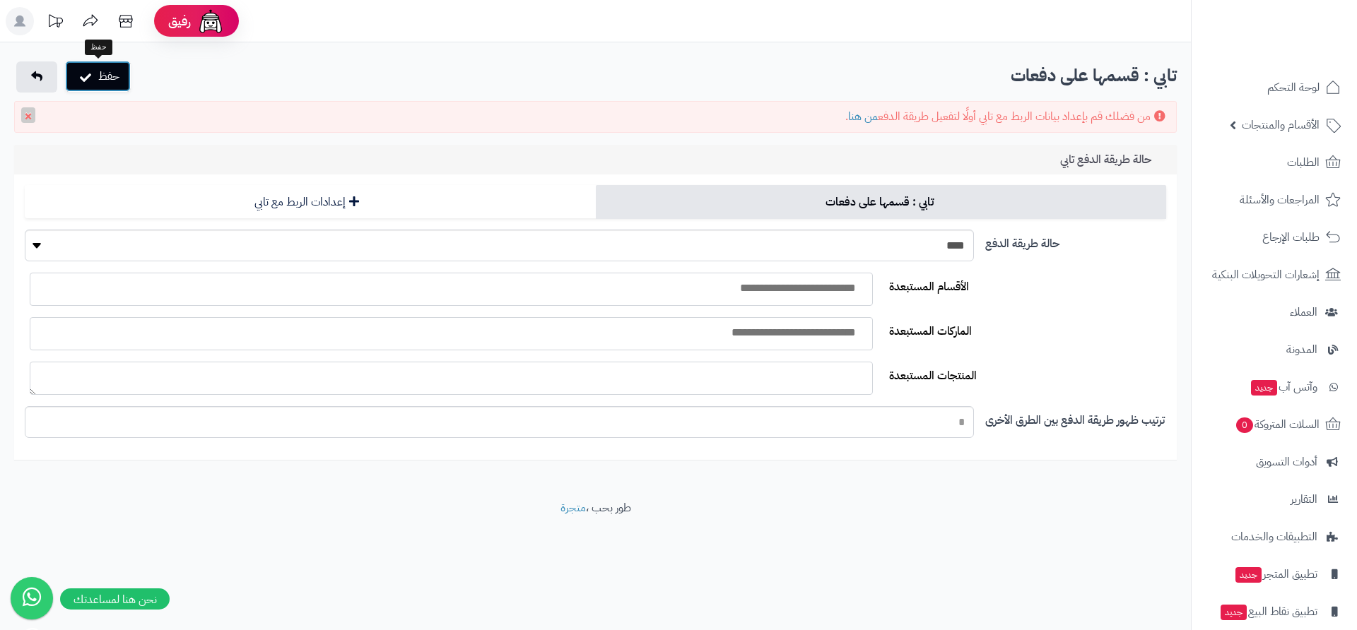
click at [115, 79] on button "حفظ" at bounding box center [98, 76] width 66 height 31
select select
click at [864, 119] on link "من هنا" at bounding box center [863, 116] width 30 height 17
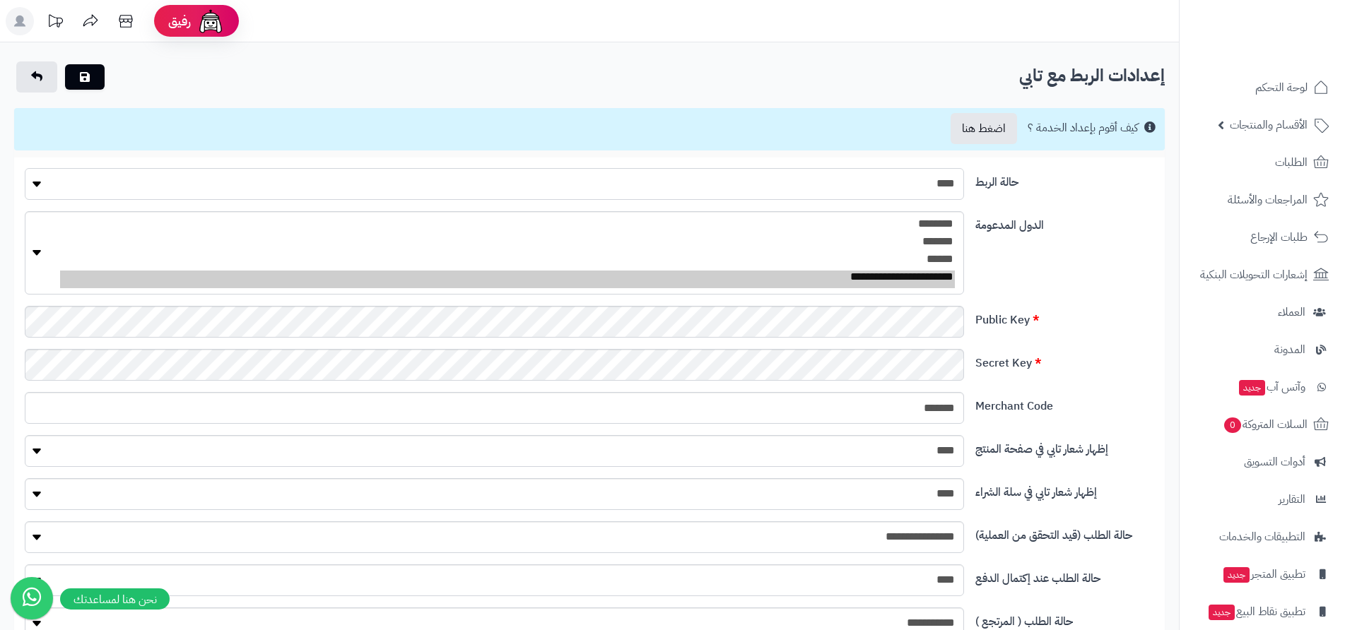
click at [676, 195] on select "**** ****" at bounding box center [494, 184] width 939 height 32
select select "*"
click at [25, 168] on select "**** ****" at bounding box center [494, 184] width 939 height 32
click at [90, 79] on button "submit" at bounding box center [85, 76] width 40 height 25
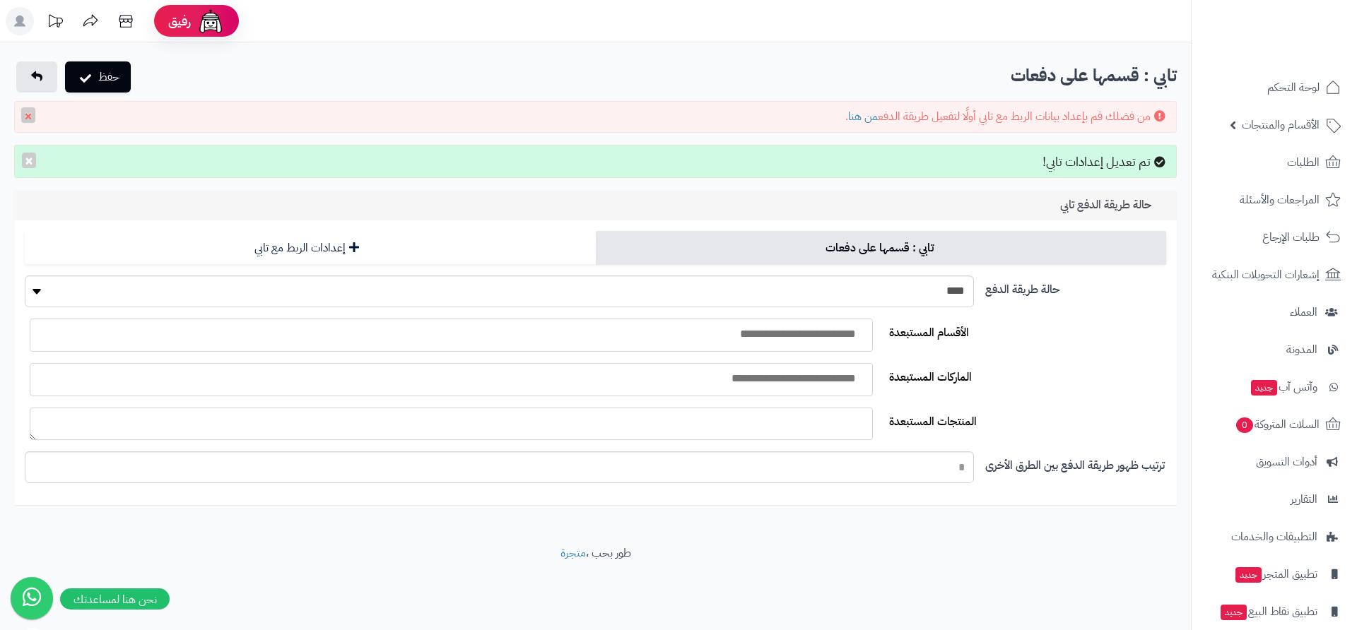
select select
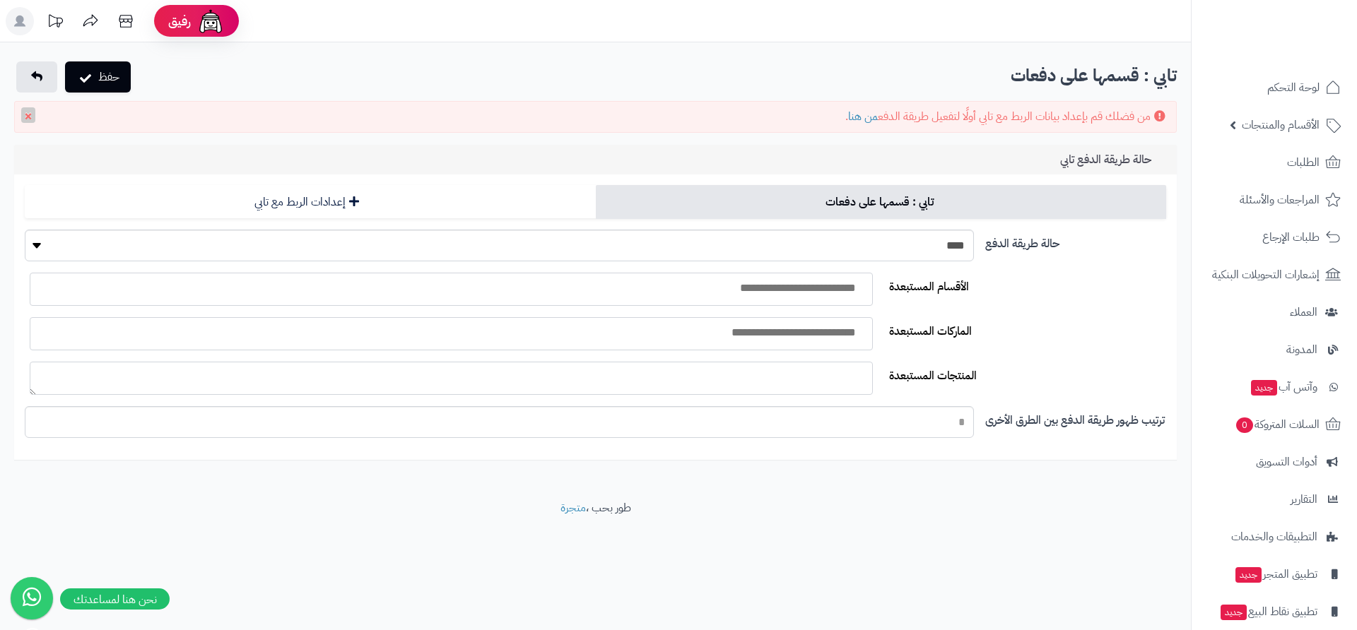
select select "*"
select select
click at [94, 80] on button "حفظ" at bounding box center [98, 76] width 66 height 31
select select
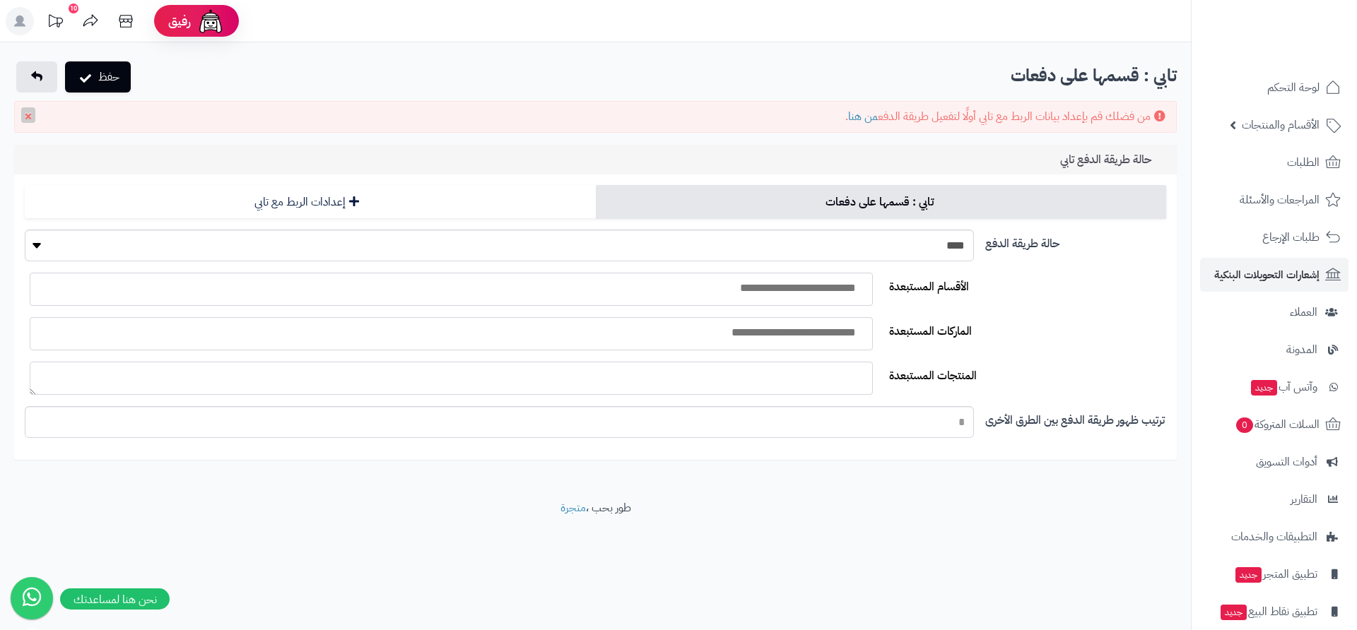
scroll to position [54, 0]
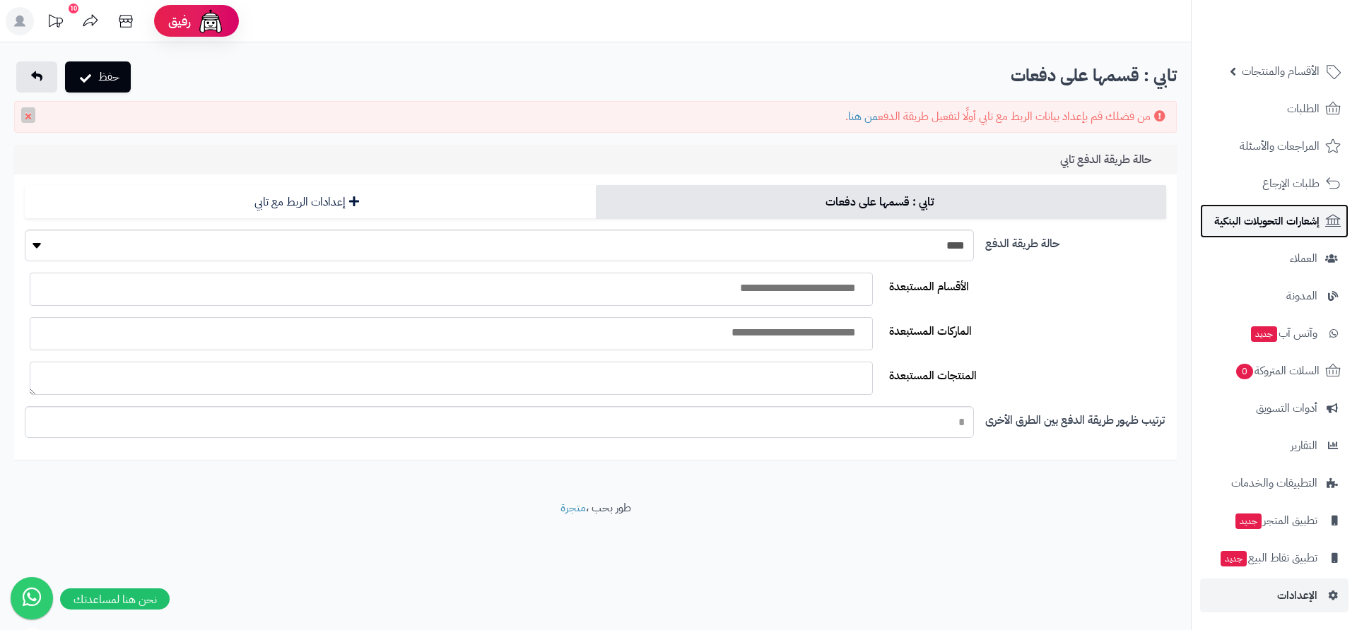
click at [1283, 224] on span "إشعارات التحويلات البنكية" at bounding box center [1266, 221] width 105 height 20
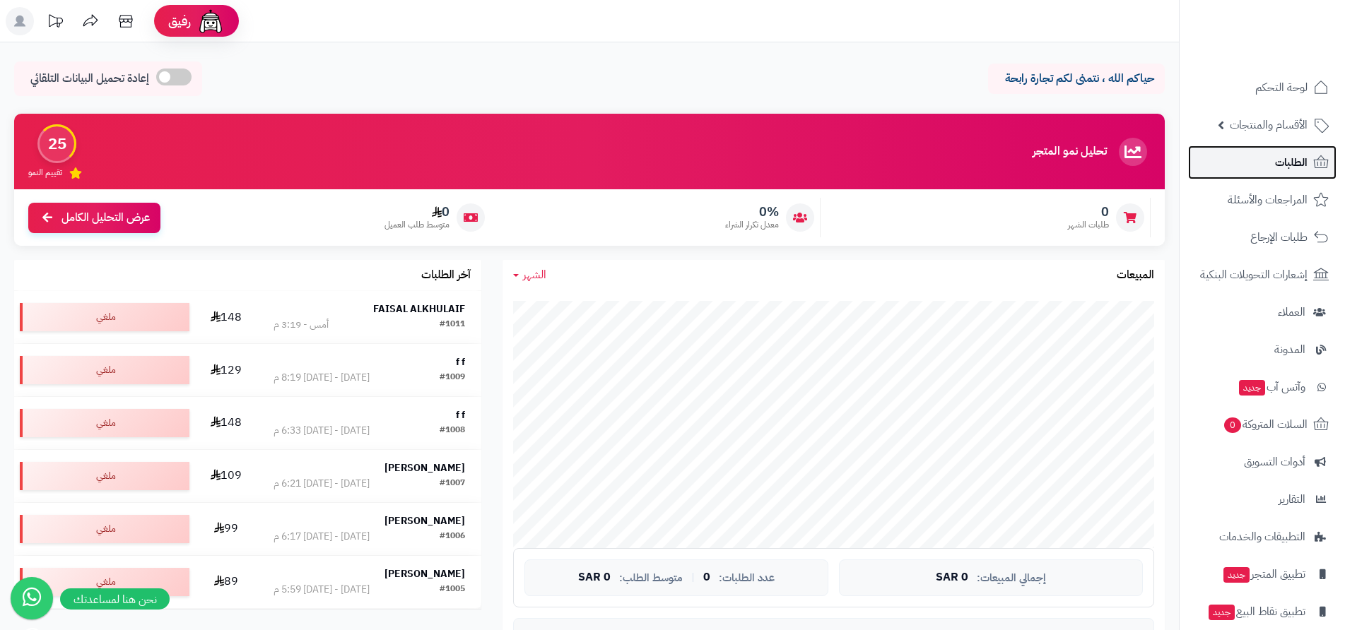
click at [1288, 166] on span "الطلبات" at bounding box center [1291, 163] width 33 height 20
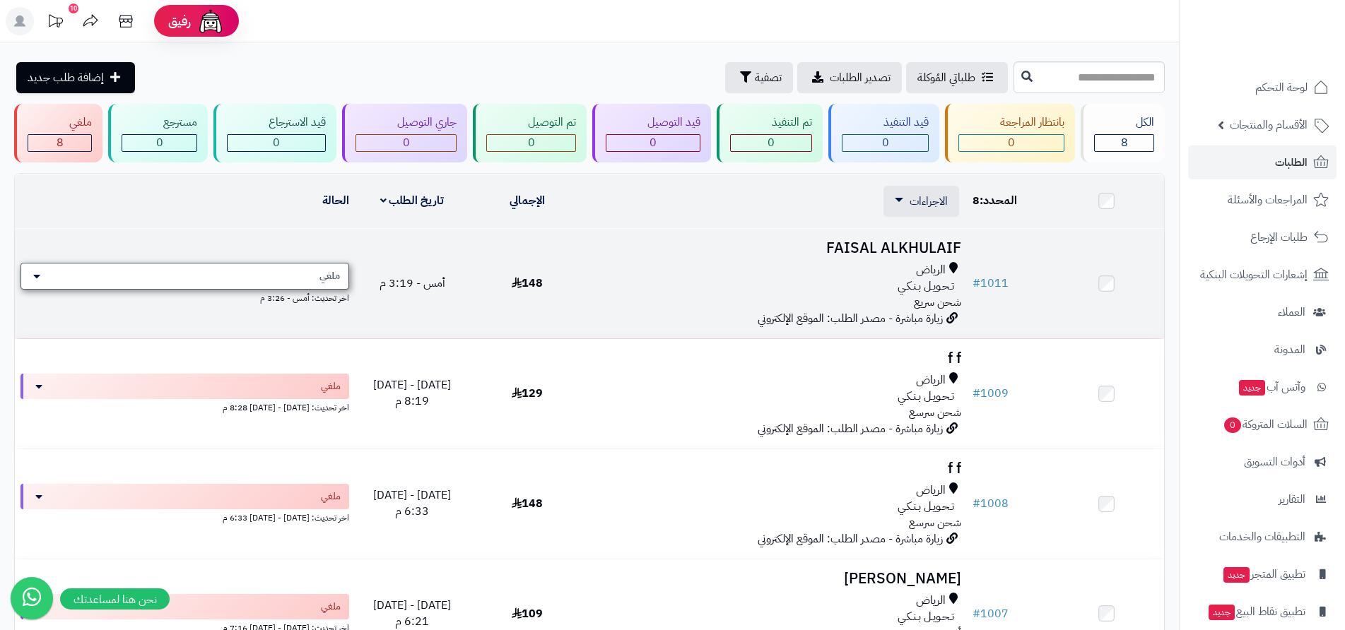
click at [66, 276] on div "ملغي" at bounding box center [184, 276] width 329 height 27
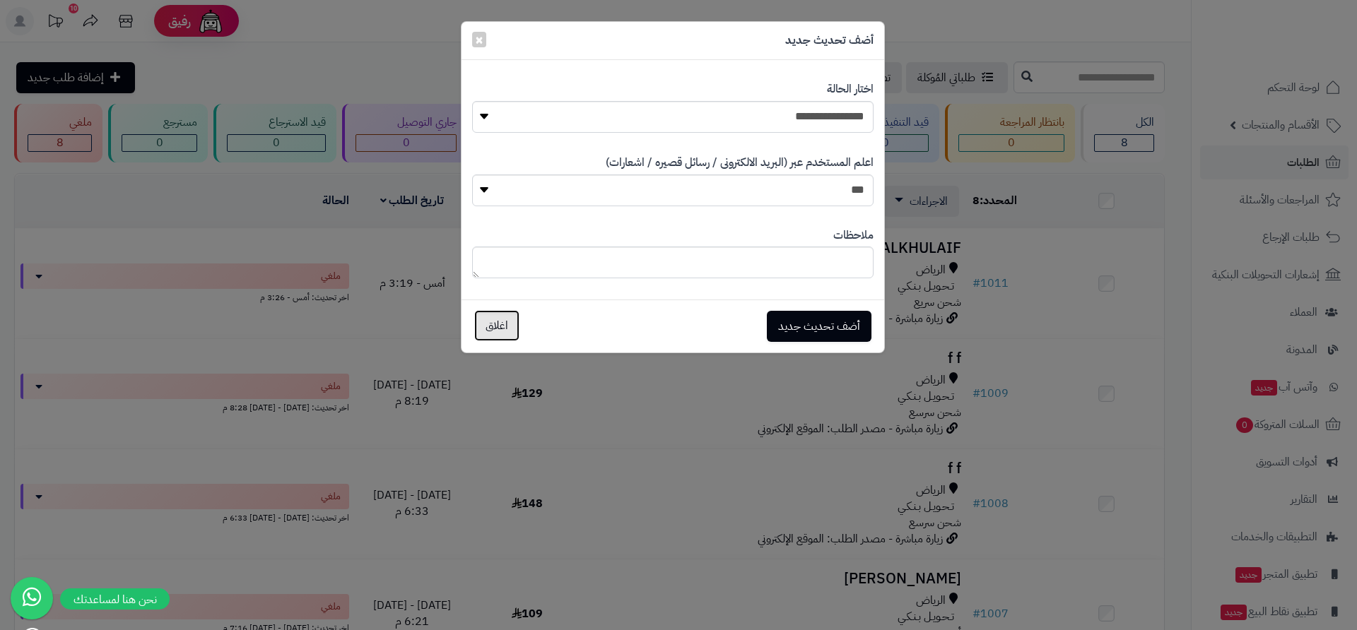
click at [495, 327] on button "اغلاق" at bounding box center [496, 325] width 45 height 31
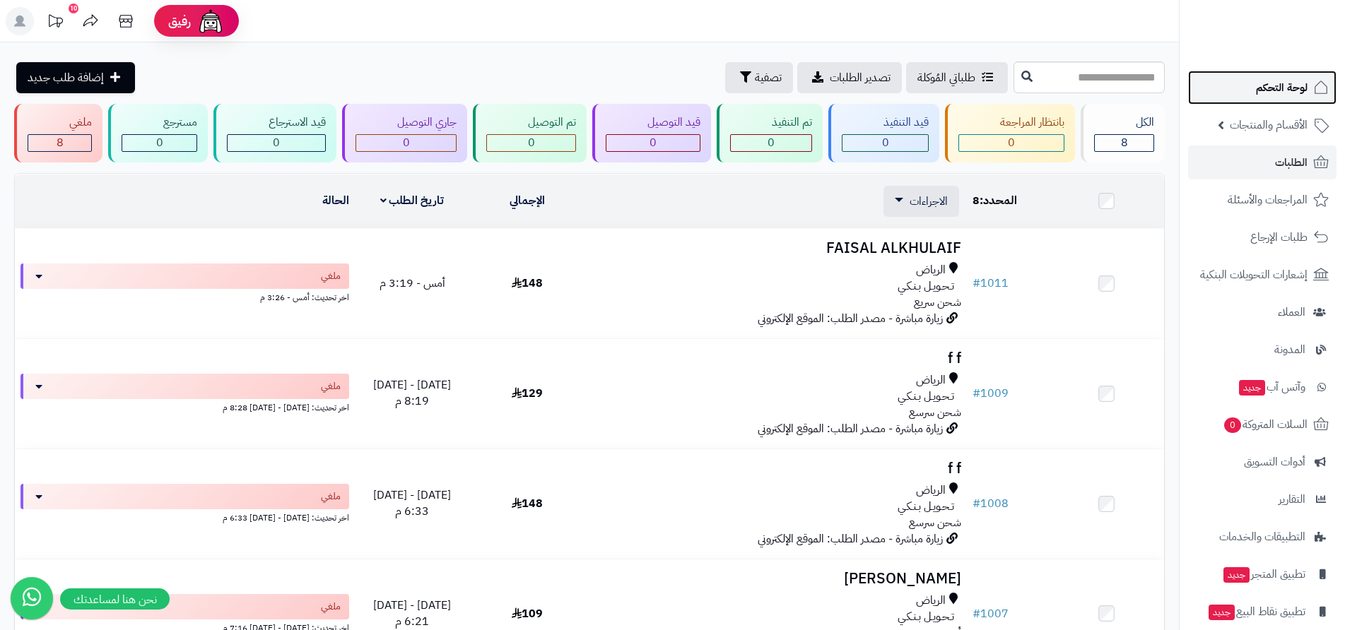
click at [1275, 93] on span "لوحة التحكم" at bounding box center [1282, 88] width 52 height 20
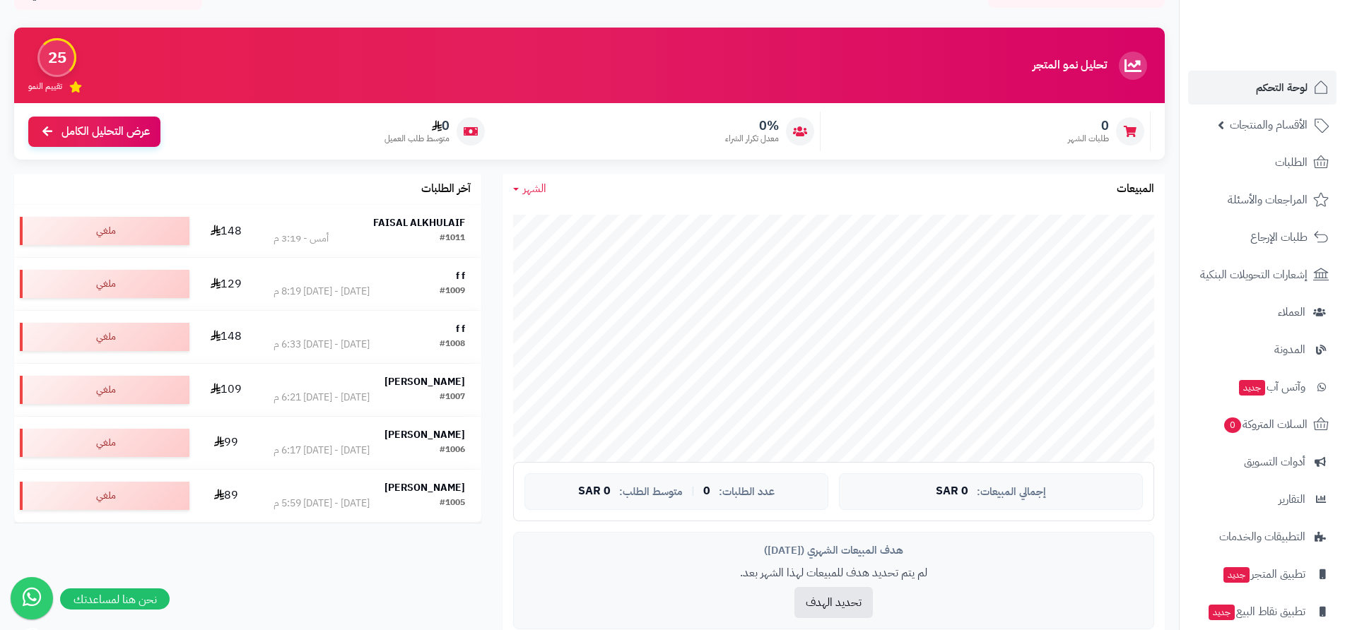
scroll to position [71, 0]
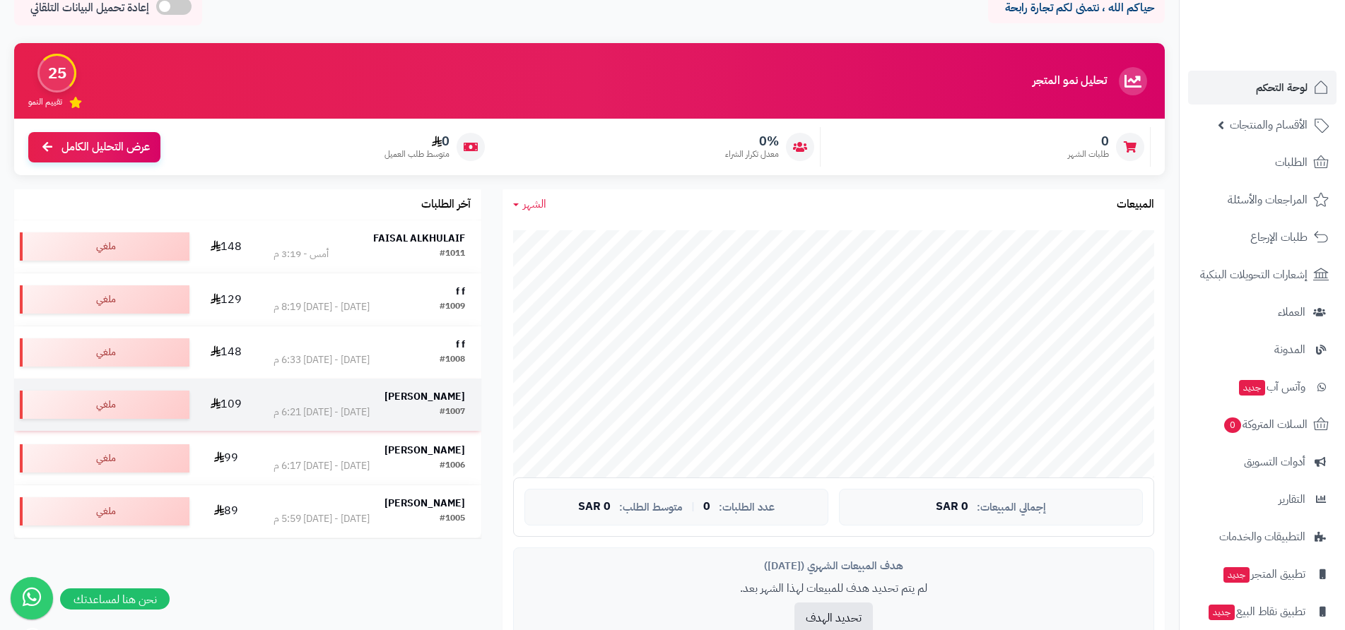
drag, startPoint x: 153, startPoint y: 349, endPoint x: 250, endPoint y: 380, distance: 101.5
click at [250, 380] on tbody "[PERSON_NAME] #1011 أمس - 3:19 م 148 ملغي f f #1009 [DATE] - [DATE] 8:19 م 129 …" at bounding box center [247, 379] width 467 height 317
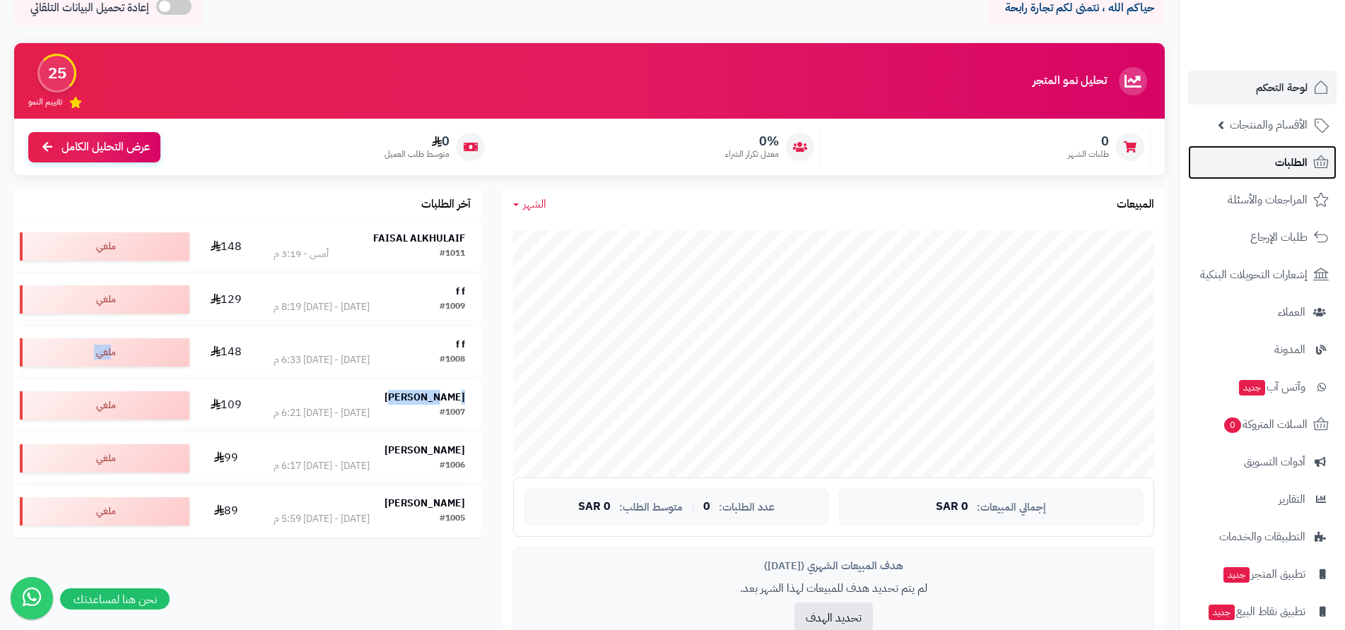
click at [1293, 168] on span "الطلبات" at bounding box center [1291, 163] width 33 height 20
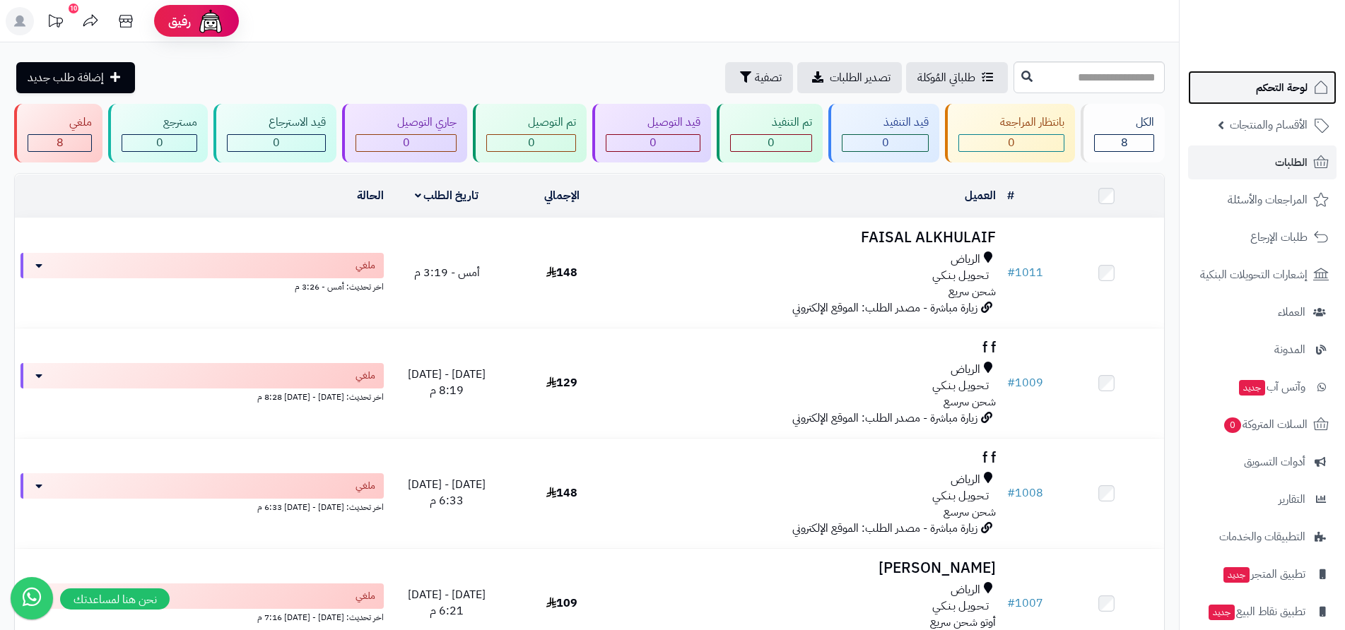
click at [1261, 91] on span "لوحة التحكم" at bounding box center [1282, 88] width 52 height 20
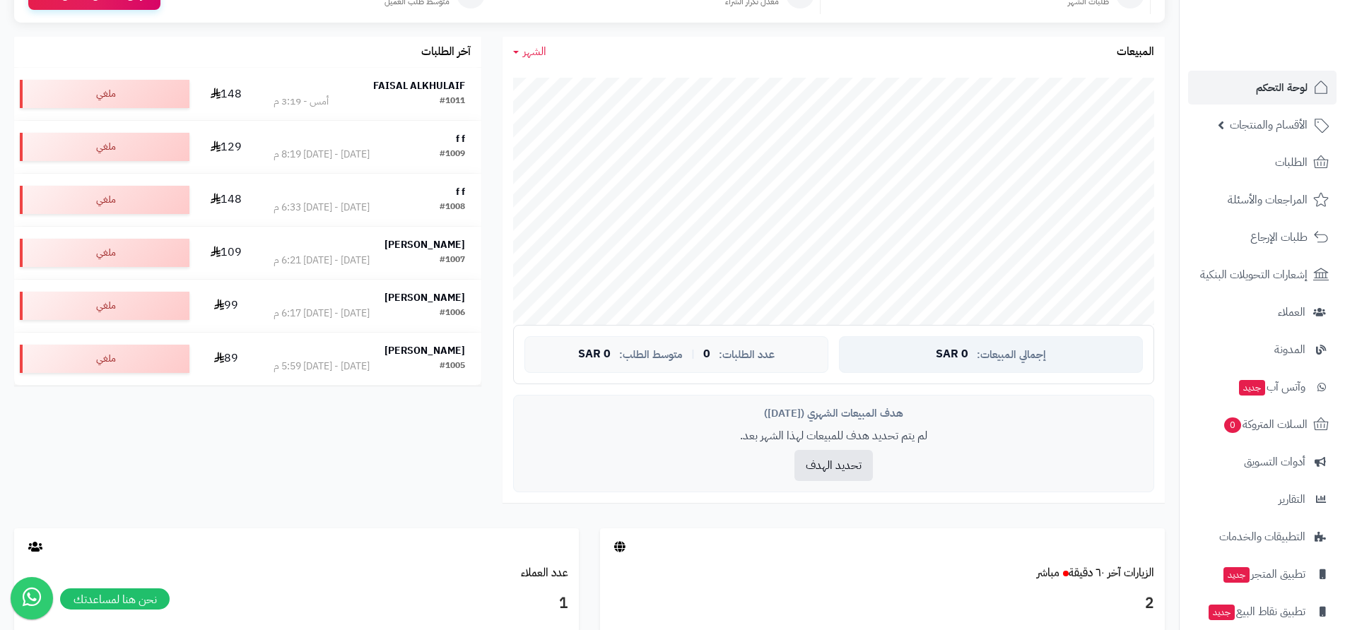
scroll to position [71, 0]
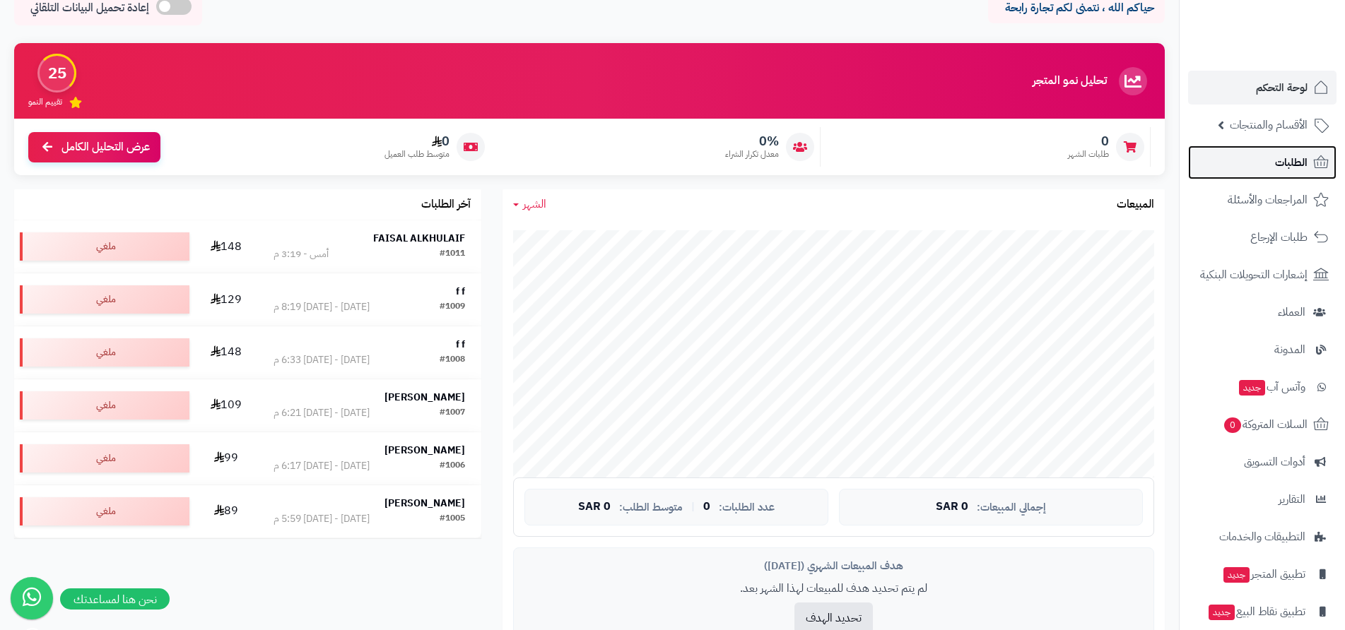
click at [1300, 158] on span "الطلبات" at bounding box center [1291, 163] width 33 height 20
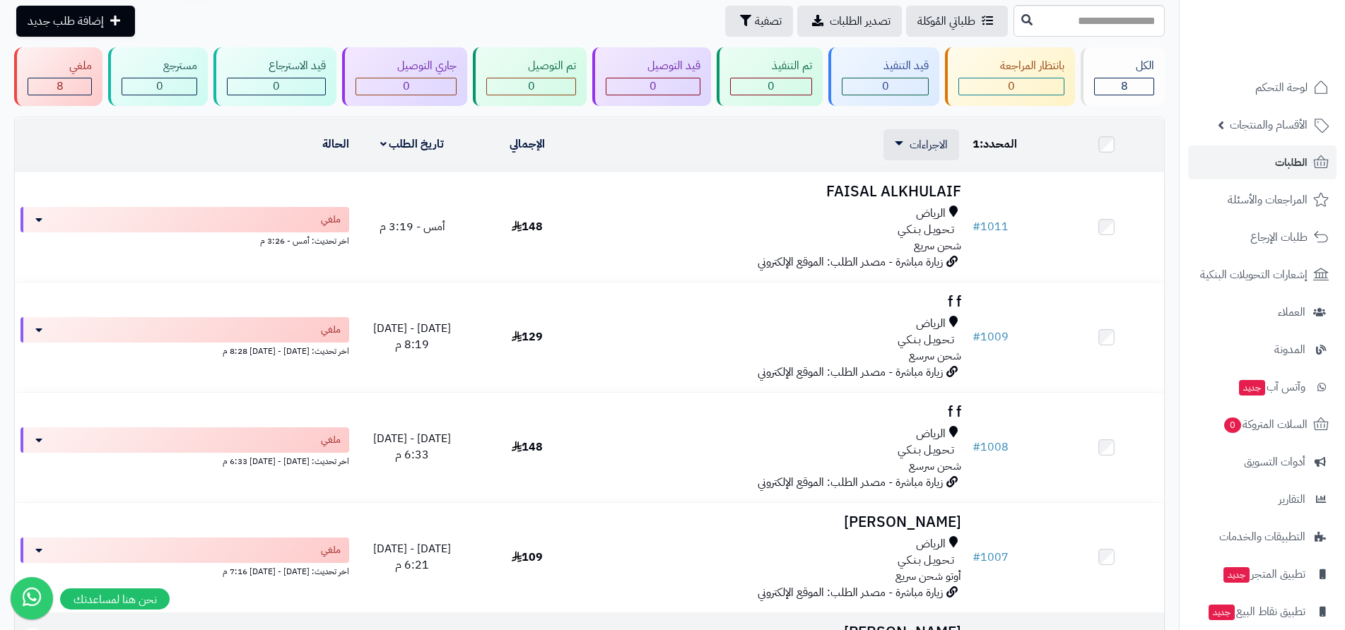
scroll to position [54, 0]
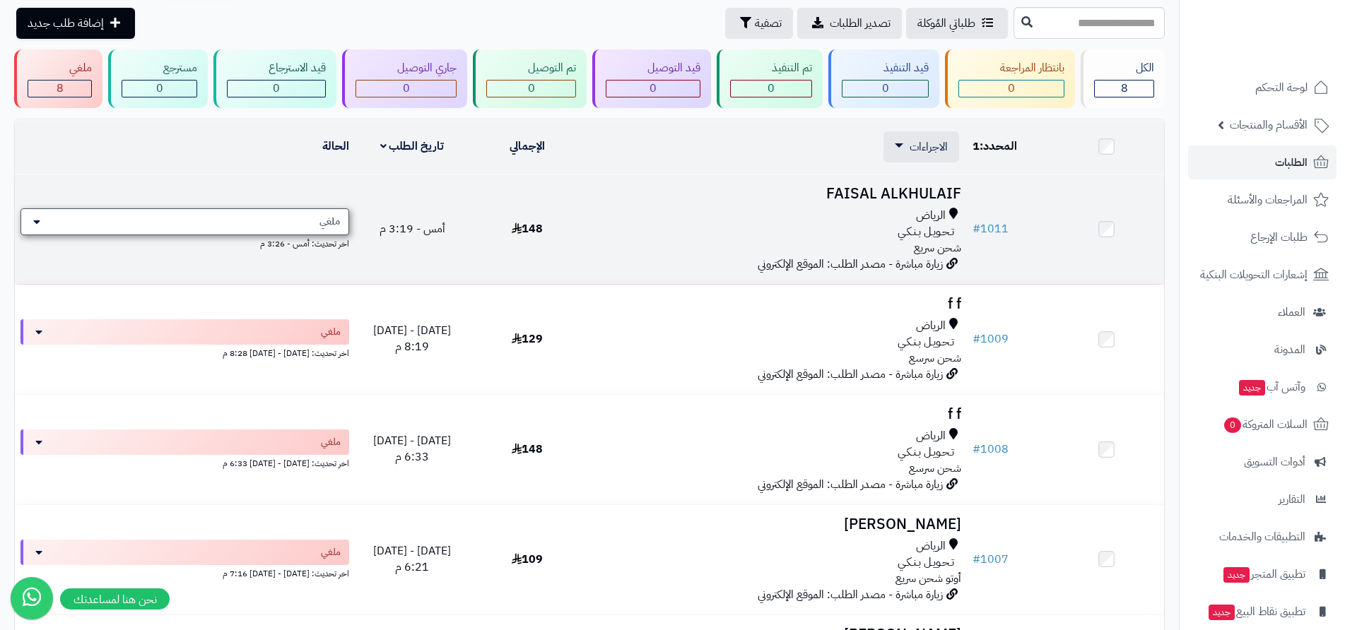
click at [213, 224] on div "ملغي" at bounding box center [184, 222] width 329 height 27
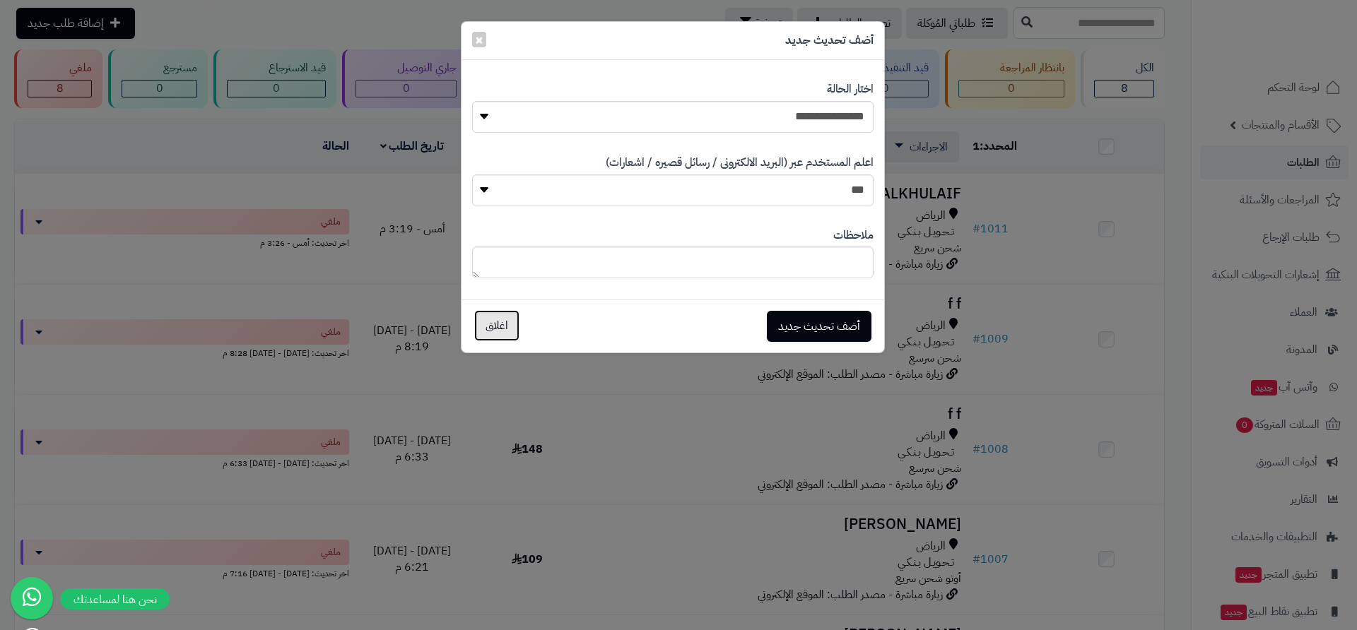
click at [504, 327] on button "اغلاق" at bounding box center [496, 325] width 45 height 31
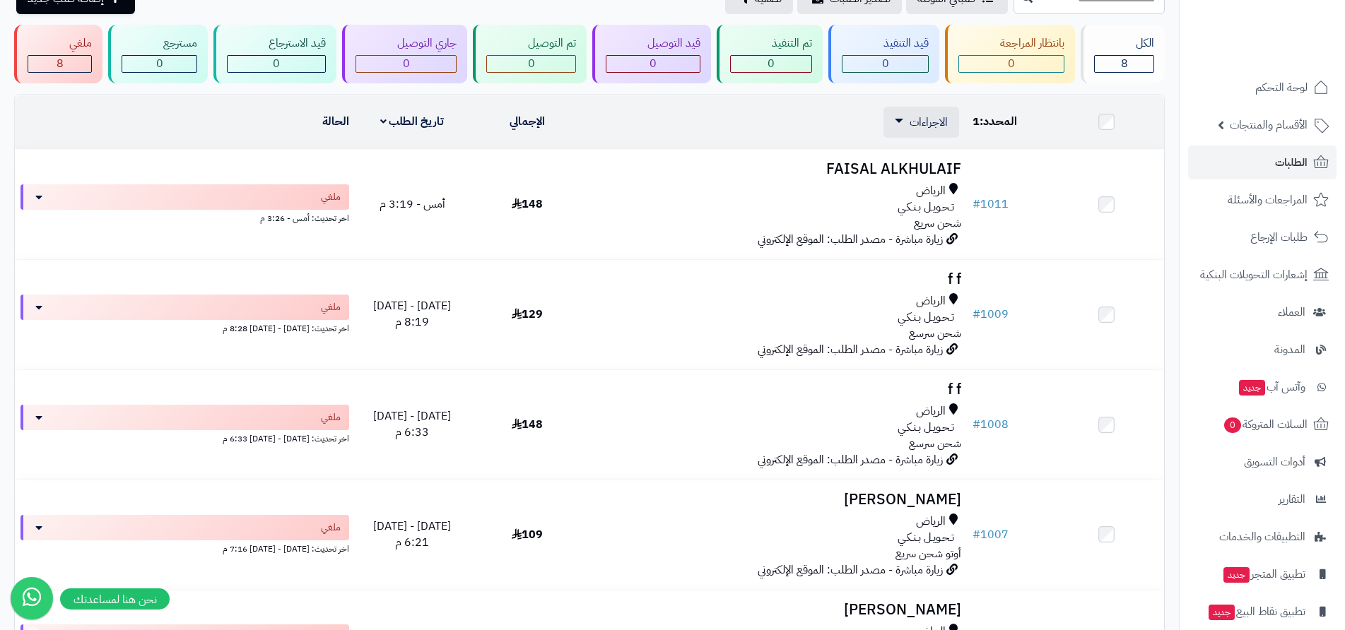
scroll to position [0, 0]
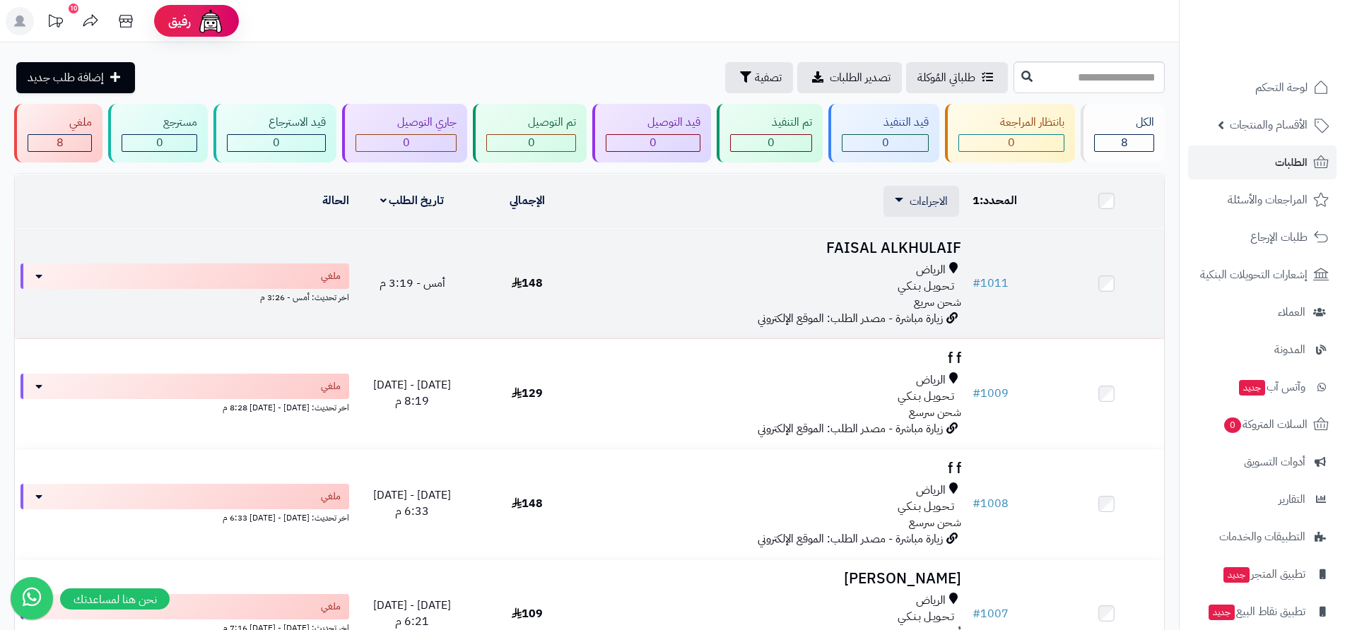
click at [916, 262] on span "الرياض" at bounding box center [931, 270] width 30 height 16
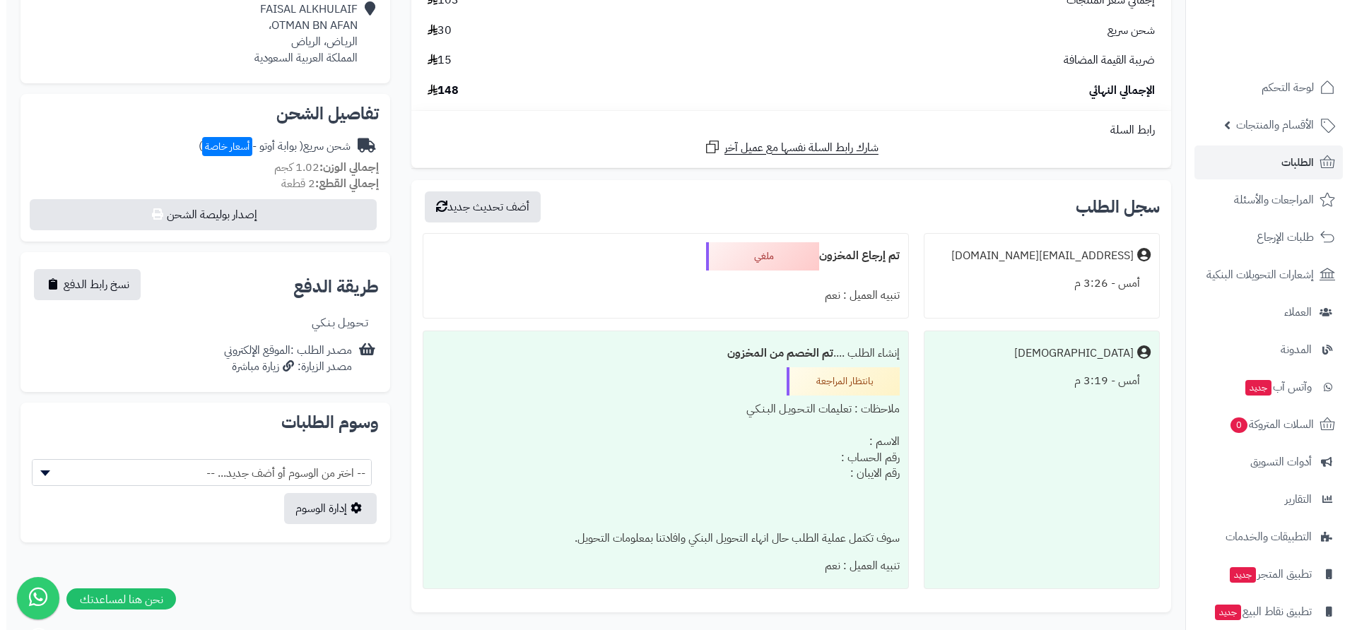
scroll to position [283, 0]
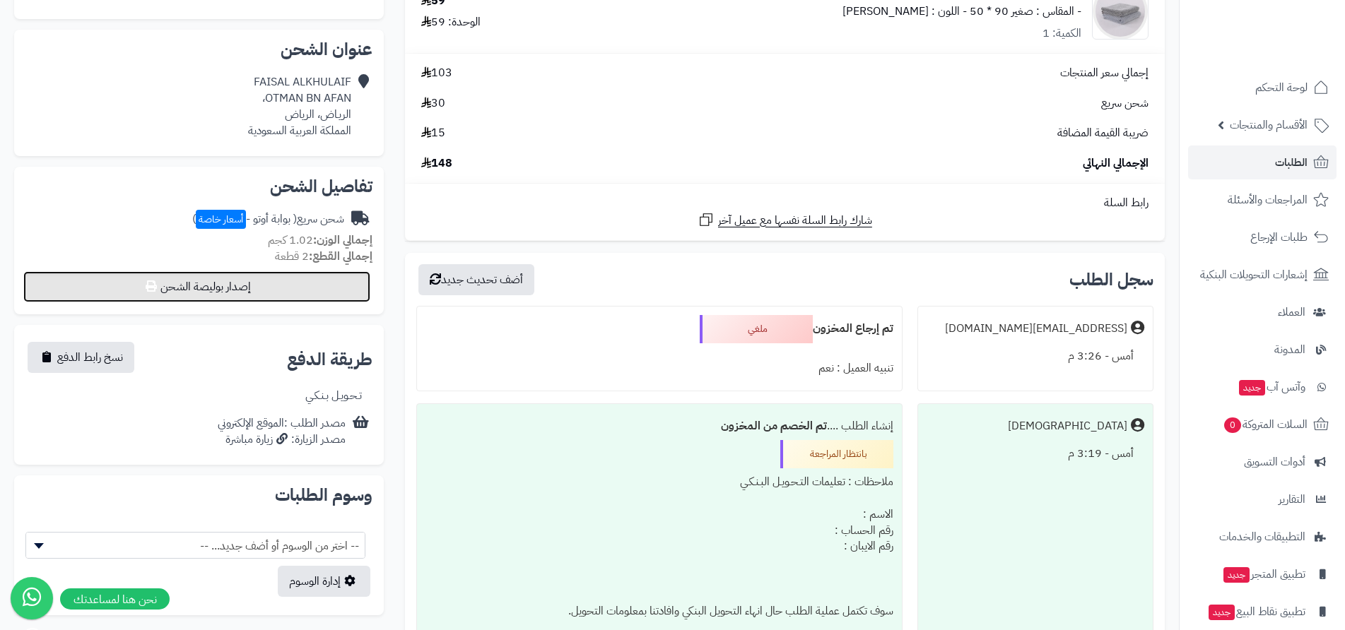
click at [224, 290] on button "إصدار بوليصة الشحن" at bounding box center [196, 286] width 347 height 31
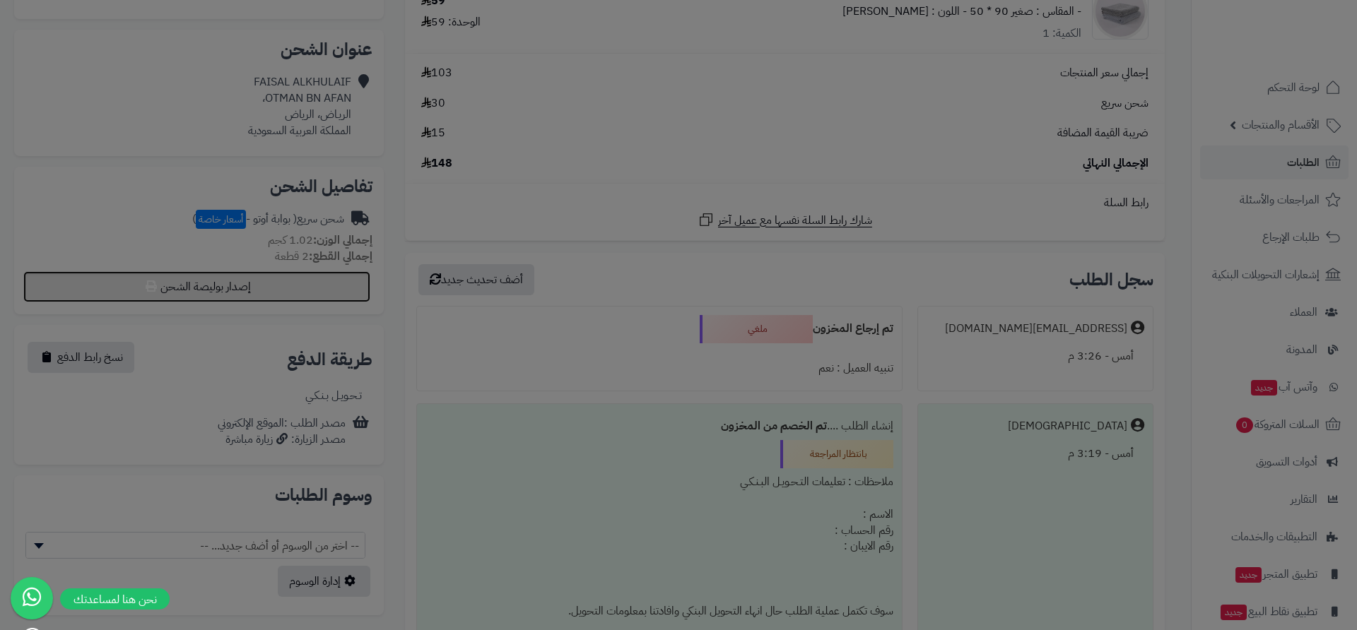
select select "***"
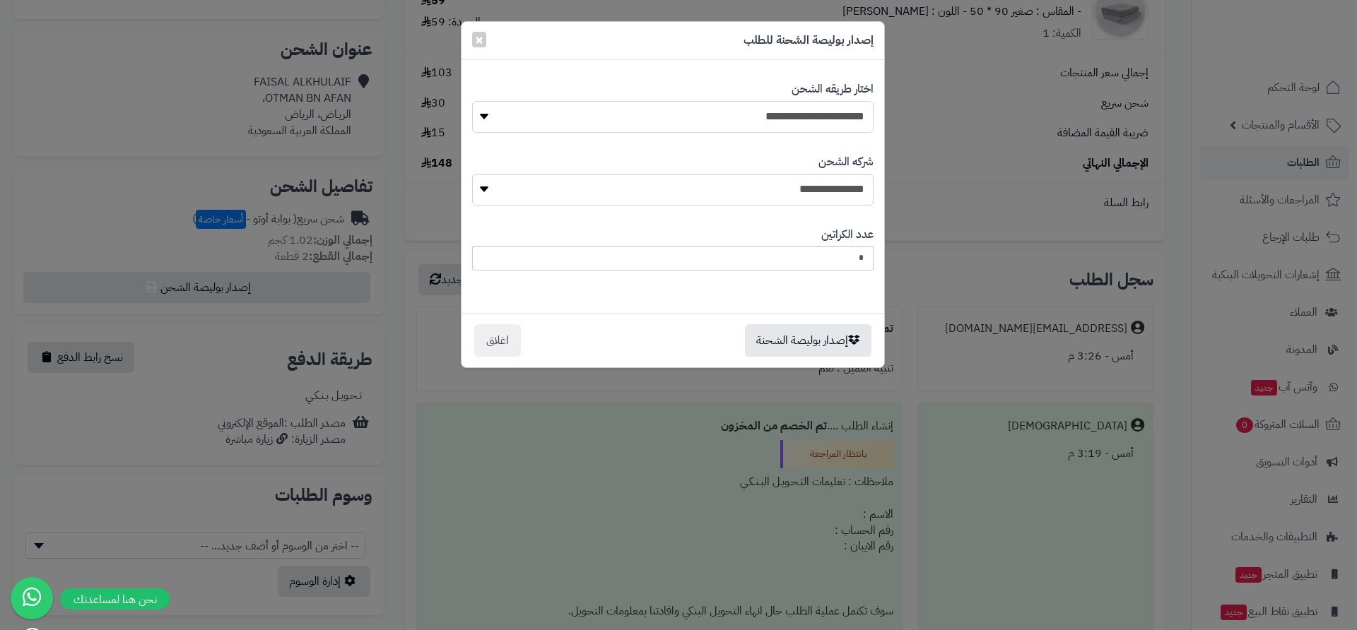
click at [570, 121] on select "**********" at bounding box center [672, 117] width 401 height 32
click at [653, 193] on select "**********" at bounding box center [672, 190] width 401 height 32
select select "****"
click at [472, 174] on select "**********" at bounding box center [672, 190] width 401 height 32
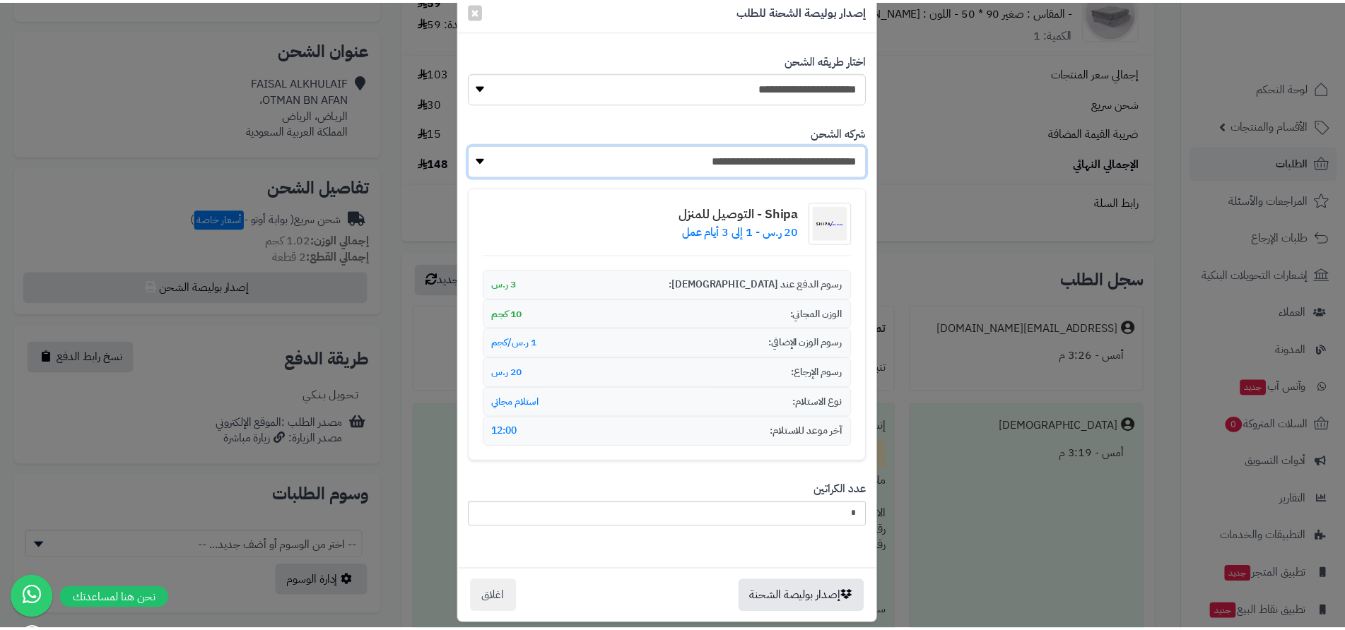
scroll to position [45, 0]
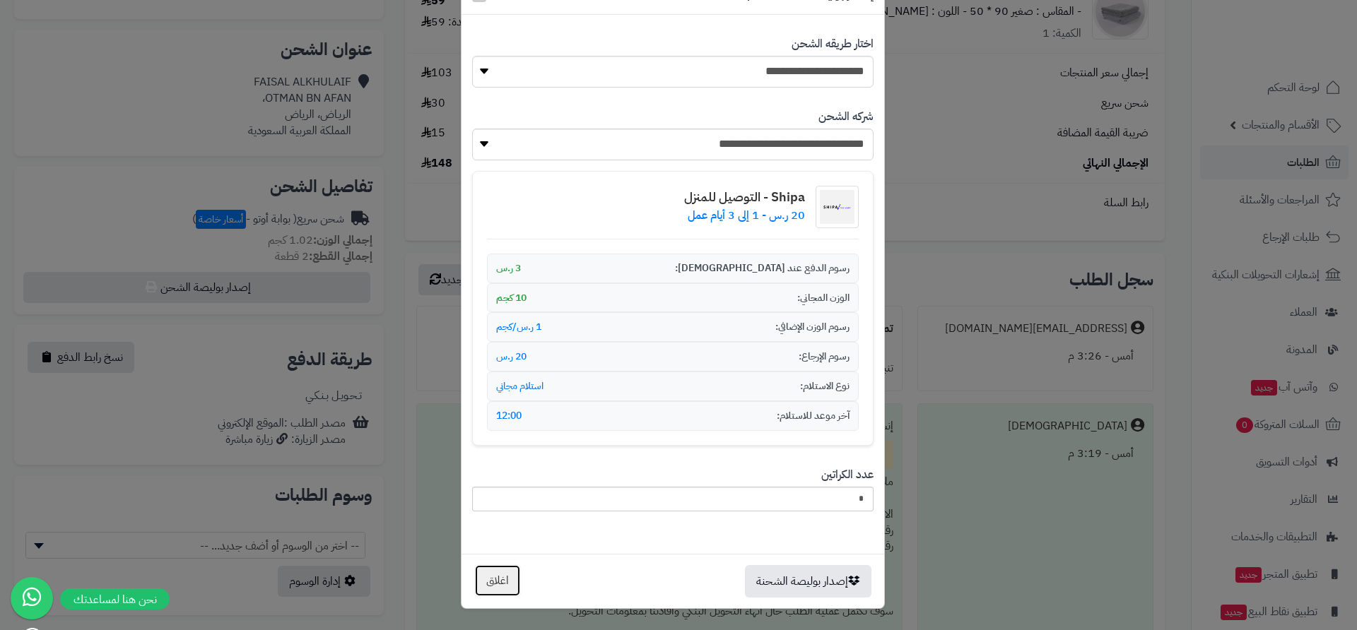
click at [508, 582] on button "اغلاق" at bounding box center [497, 581] width 47 height 33
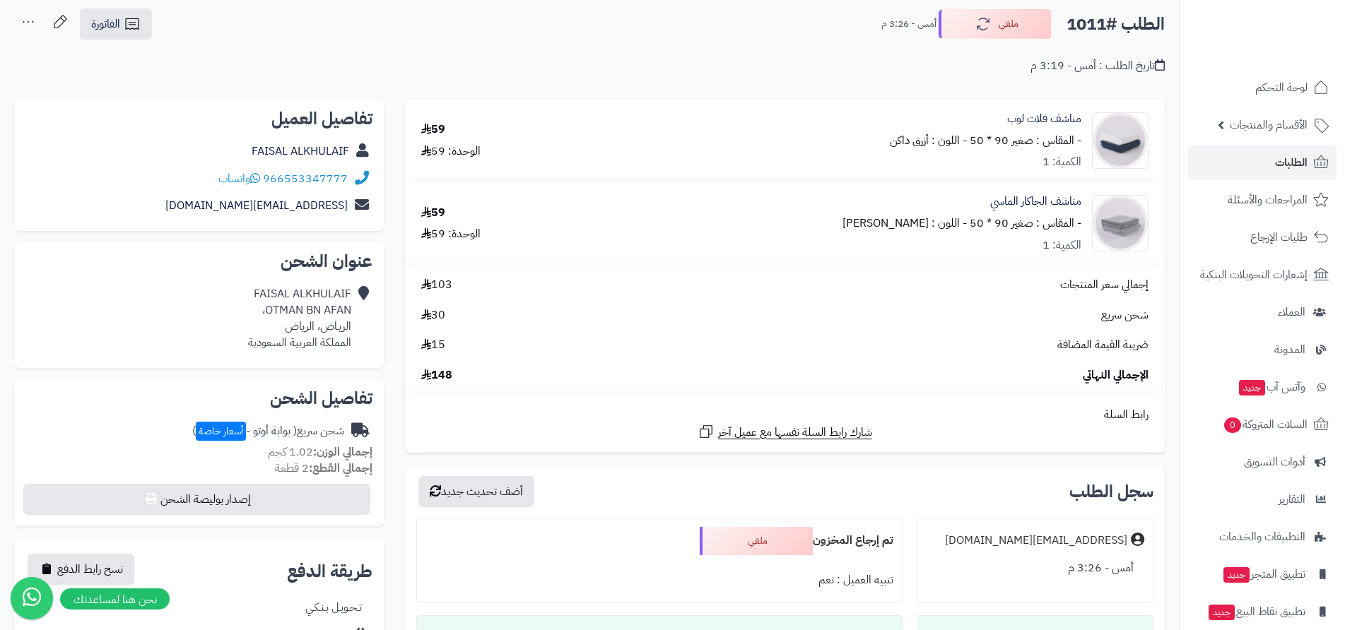
scroll to position [0, 0]
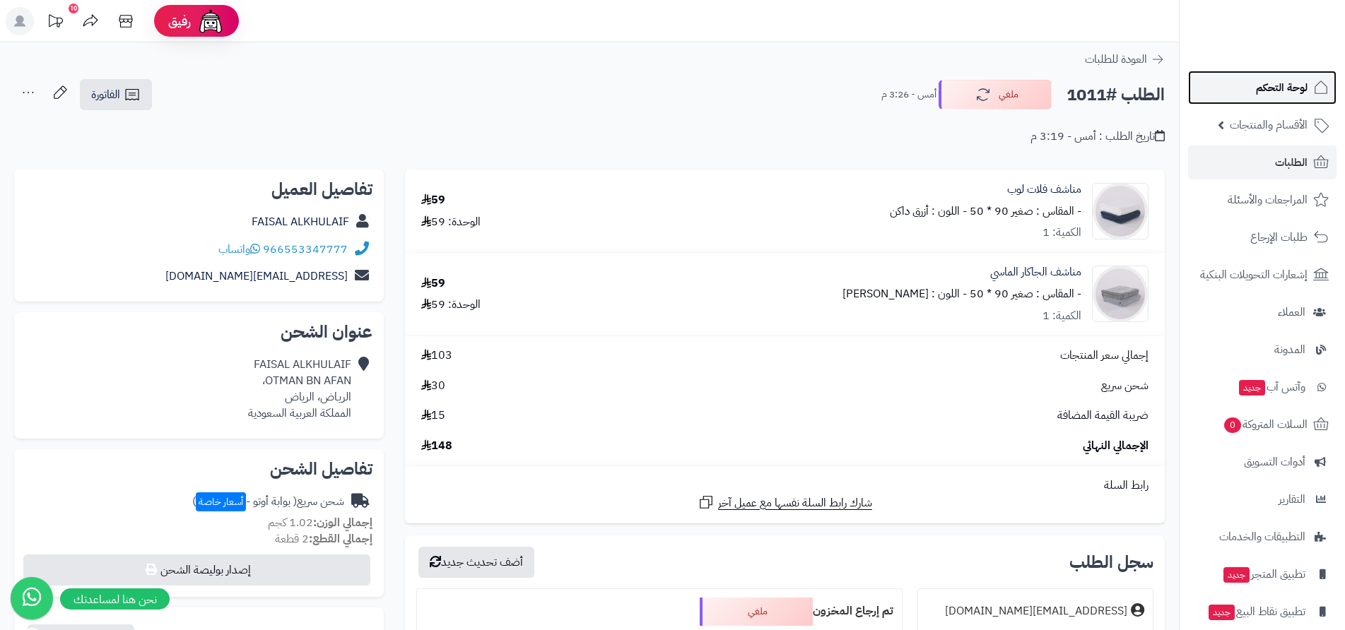
click at [1277, 94] on span "لوحة التحكم" at bounding box center [1282, 88] width 52 height 20
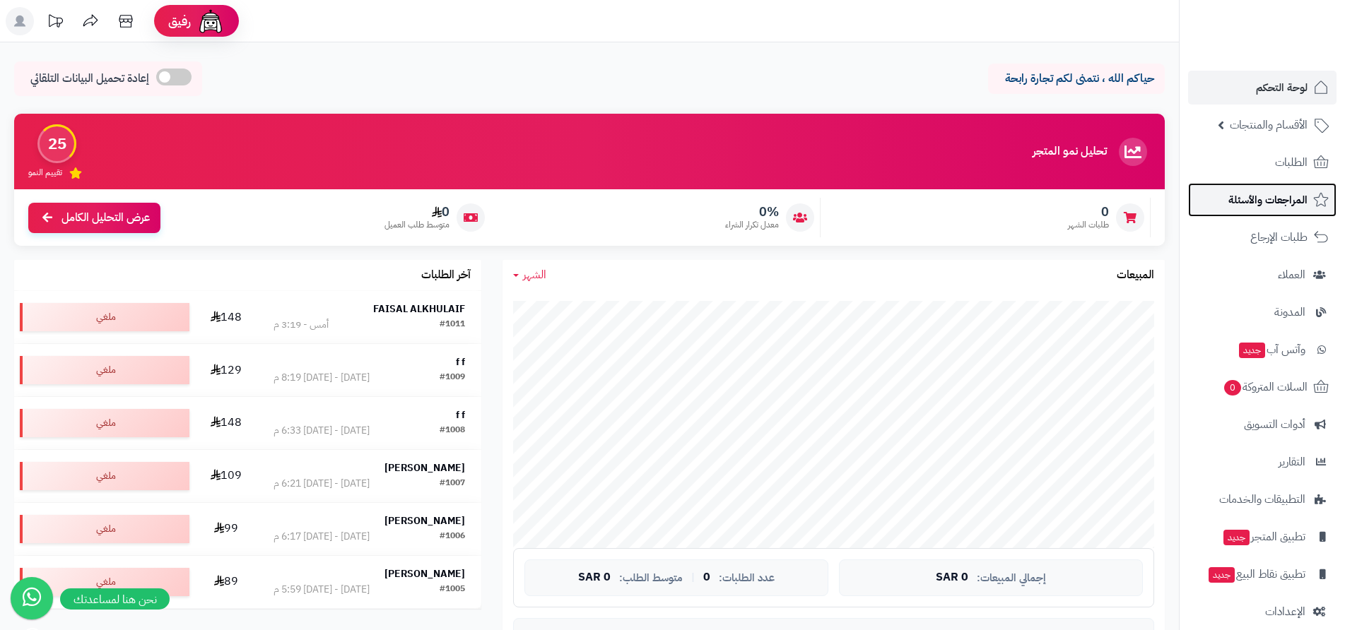
click at [1268, 203] on span "المراجعات والأسئلة" at bounding box center [1267, 200] width 79 height 20
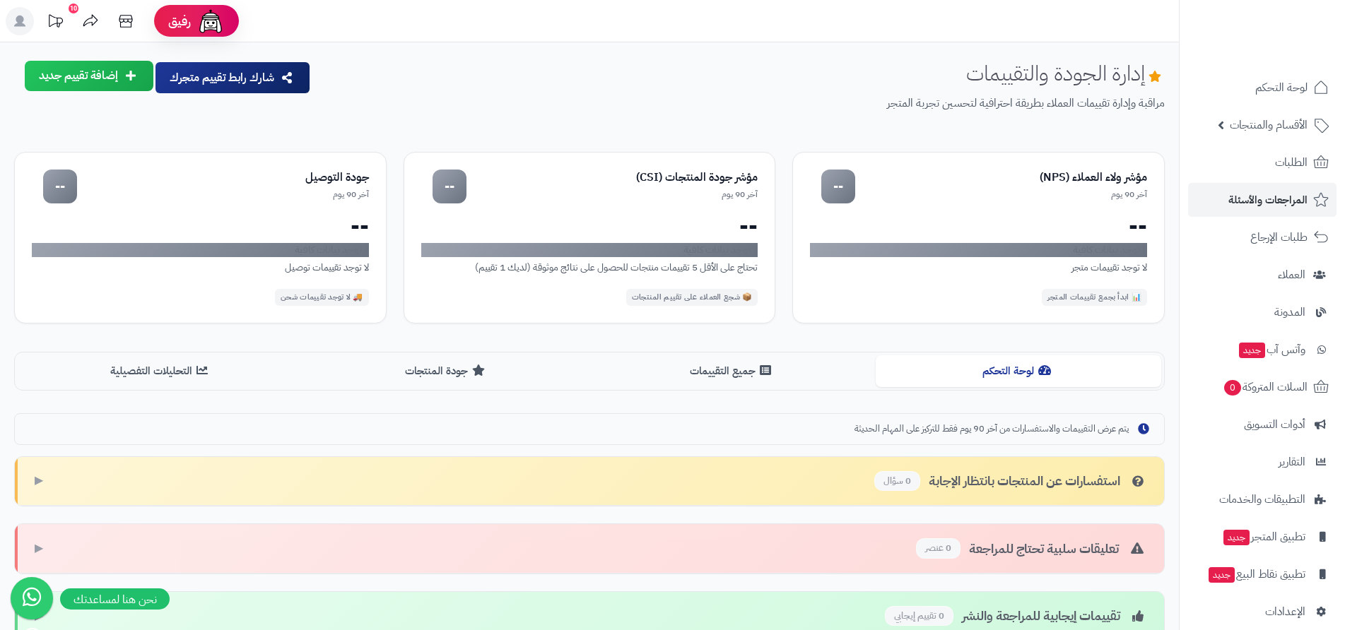
click at [123, 70] on button "إضافة تقييم جديد" at bounding box center [89, 76] width 129 height 30
click at [122, 141] on link "تقييم للمتجر ( آراء العملاء )" at bounding box center [62, 143] width 184 height 30
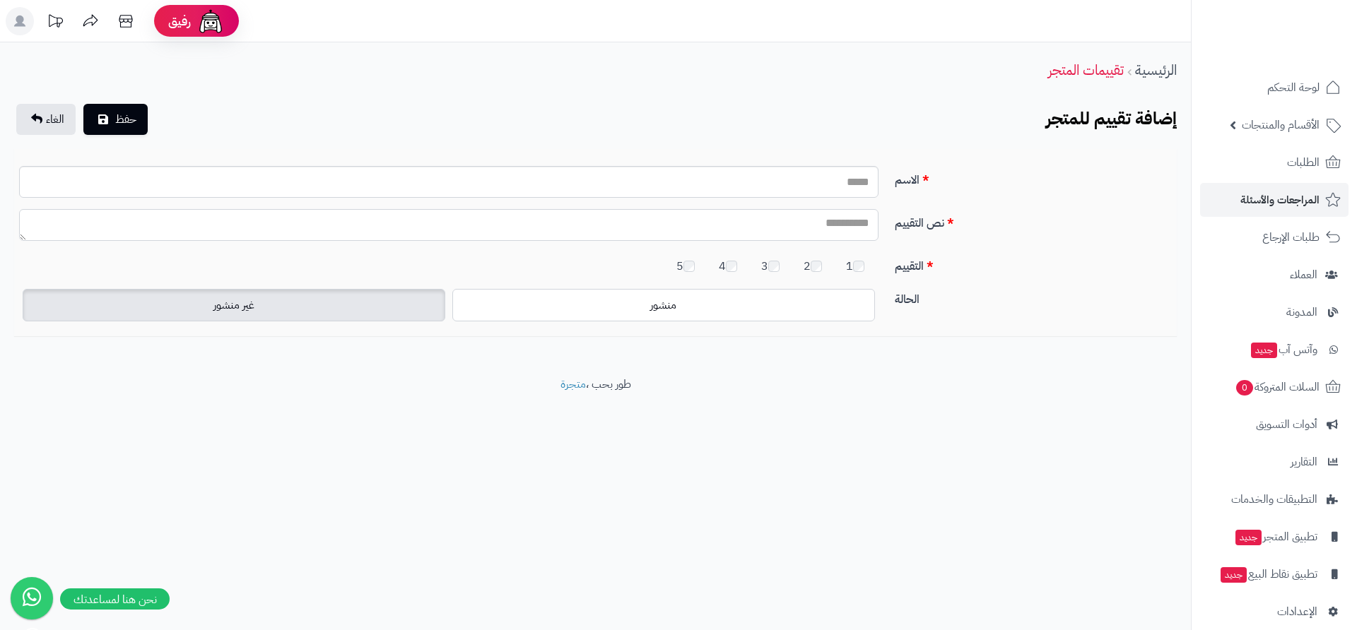
click at [810, 224] on textarea "نص التقييم" at bounding box center [449, 225] width 860 height 32
click at [124, 27] on icon at bounding box center [125, 21] width 13 height 13
